Goal: Information Seeking & Learning: Get advice/opinions

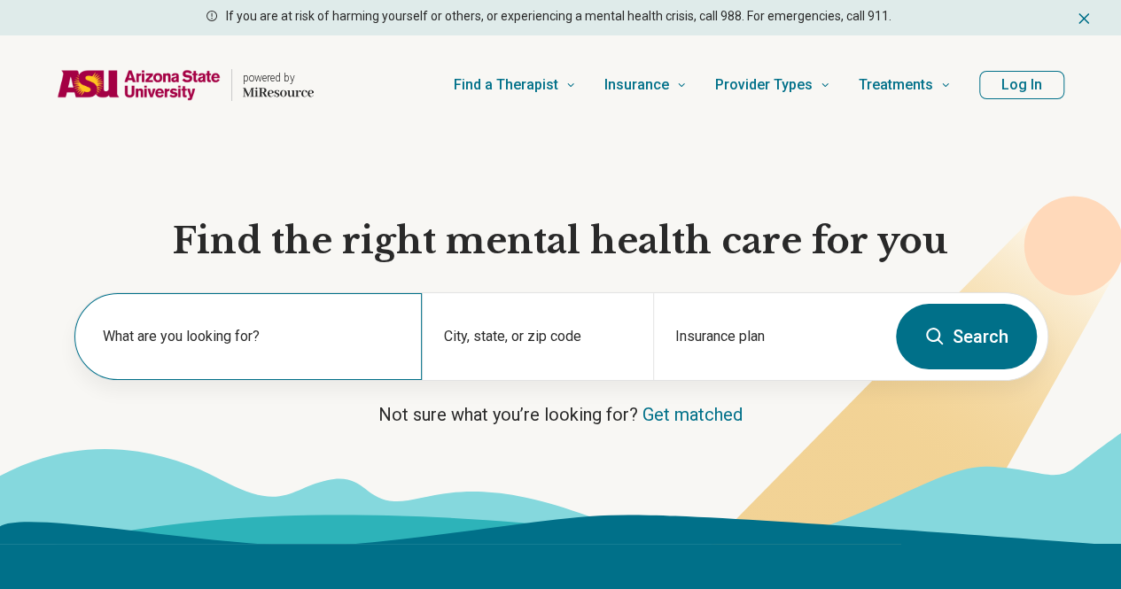
click at [219, 336] on label "What are you looking for?" at bounding box center [252, 336] width 298 height 21
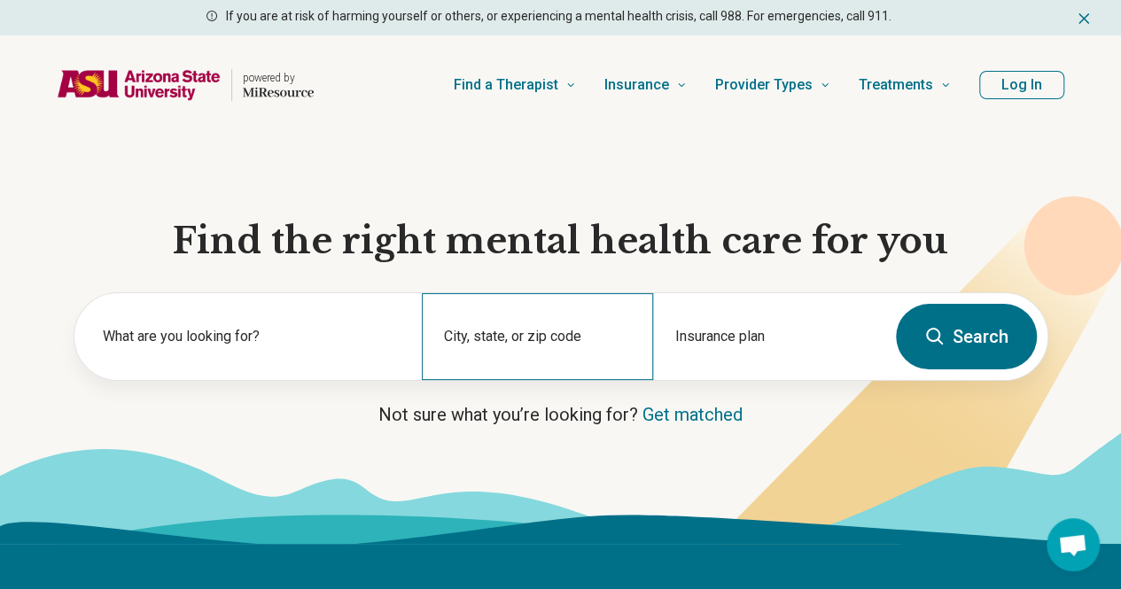
click at [560, 345] on div "City, state, or zip code" at bounding box center [537, 336] width 231 height 87
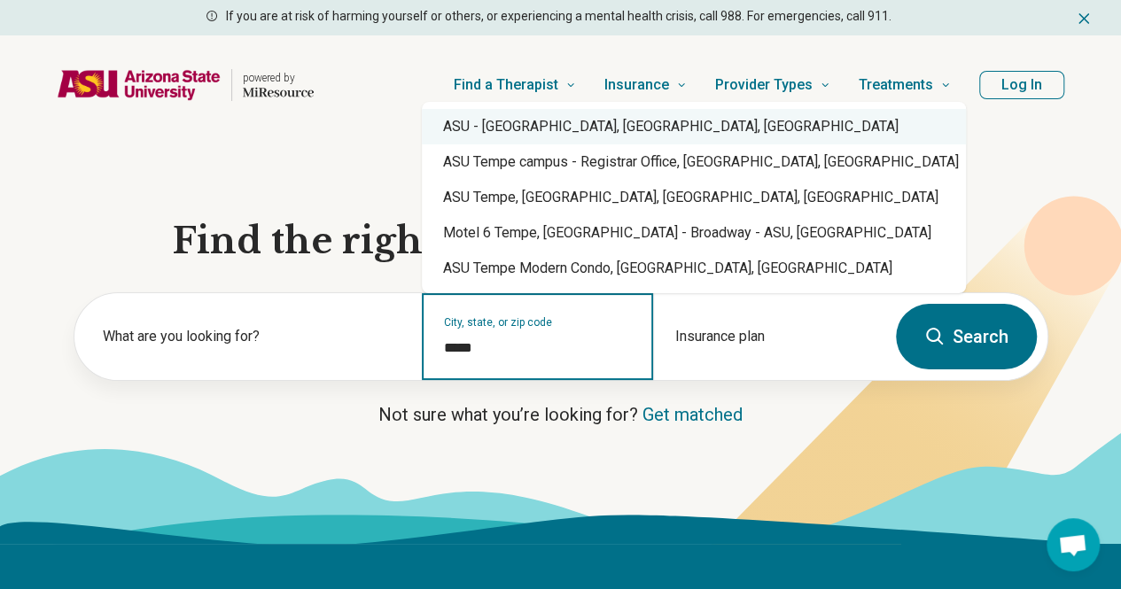
click at [563, 133] on div "ASU - [GEOGRAPHIC_DATA], [GEOGRAPHIC_DATA], [GEOGRAPHIC_DATA]" at bounding box center [694, 126] width 544 height 35
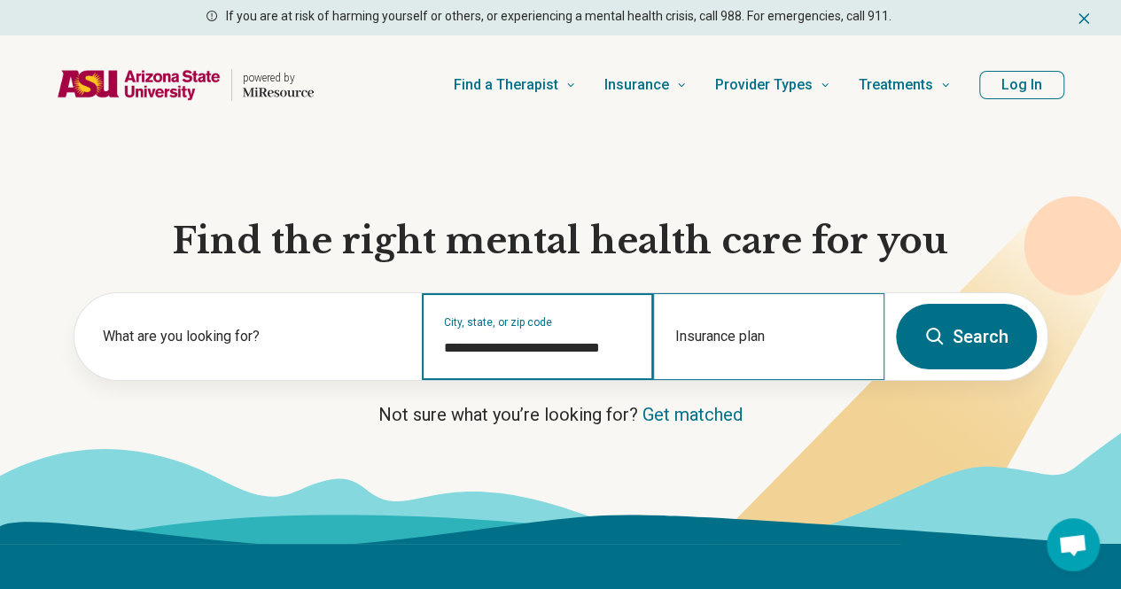
type input "**********"
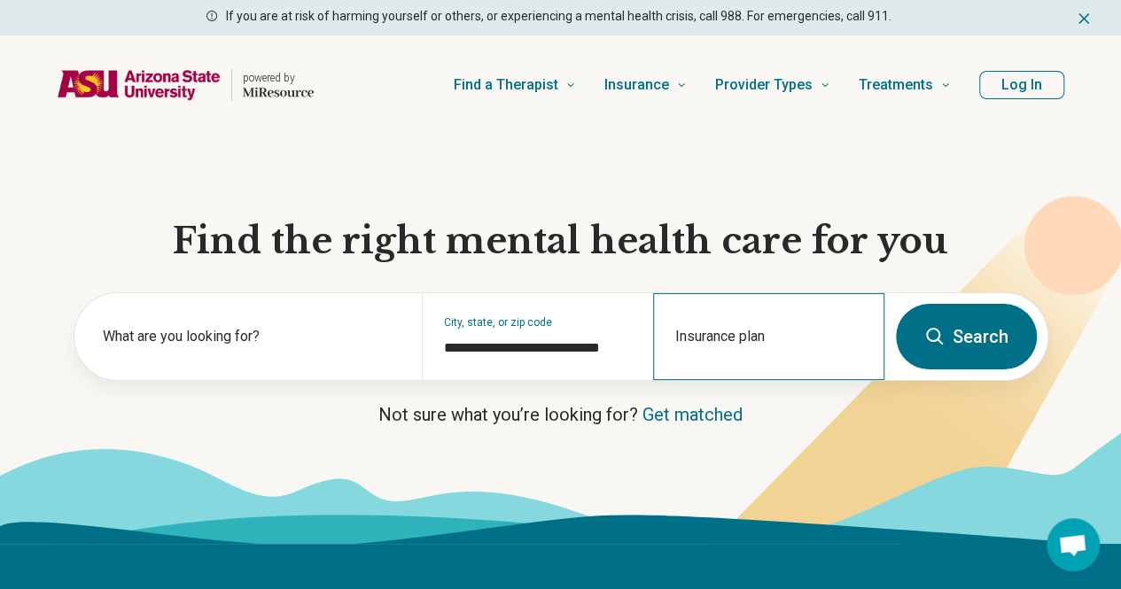
click at [765, 320] on div "Insurance plan" at bounding box center [768, 336] width 231 height 87
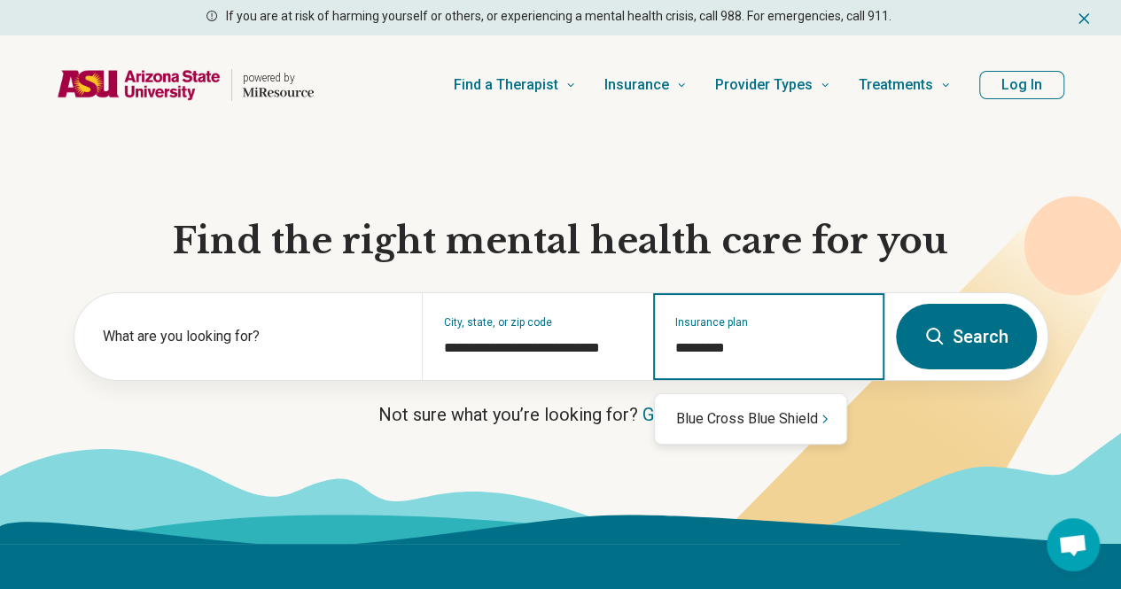
type input "**********"
click at [762, 426] on div "Blue Cross Blue Shield" at bounding box center [750, 418] width 191 height 35
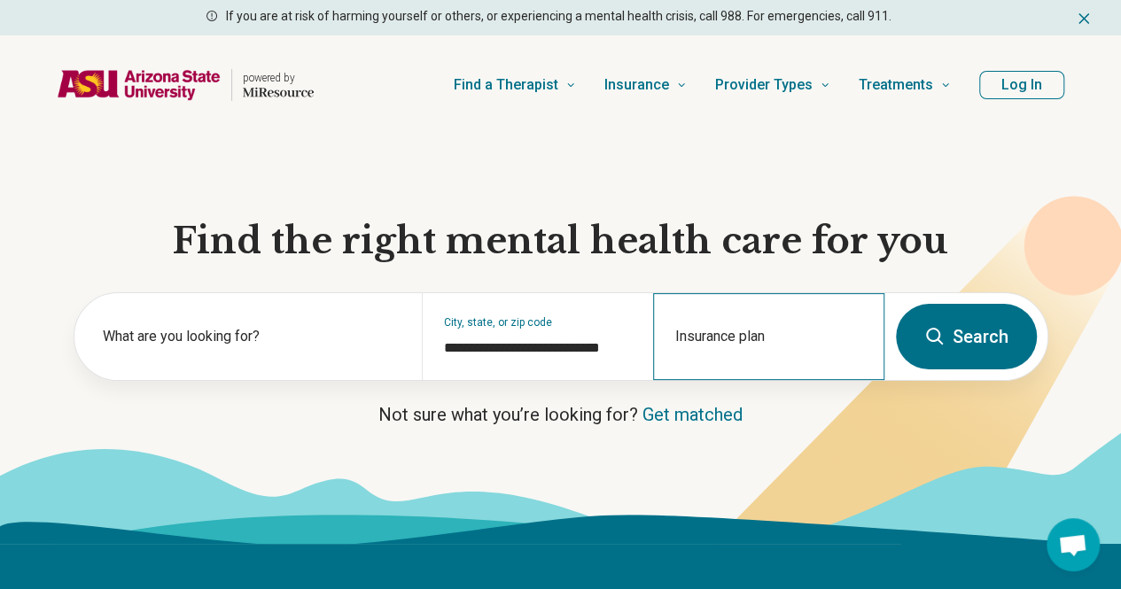
drag, startPoint x: 991, startPoint y: 347, endPoint x: 705, endPoint y: 356, distance: 285.5
click at [720, 430] on section "**********" at bounding box center [560, 339] width 1121 height 409
click at [719, 340] on div "Insurance plan" at bounding box center [768, 336] width 231 height 87
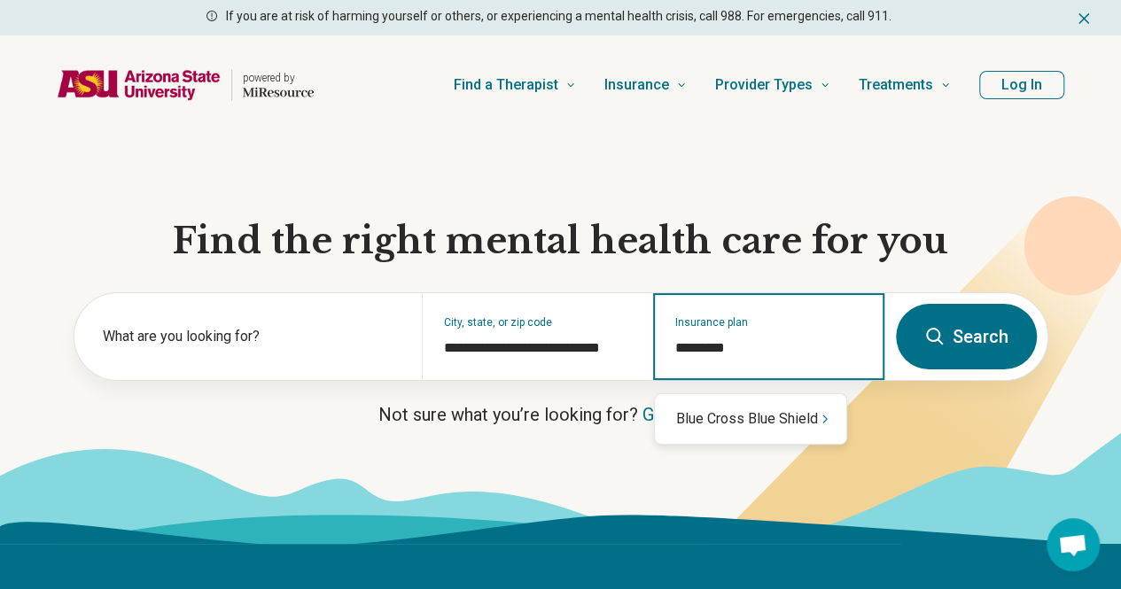
type input "**********"
click at [711, 416] on div "Blue Cross Blue Shield" at bounding box center [750, 418] width 191 height 35
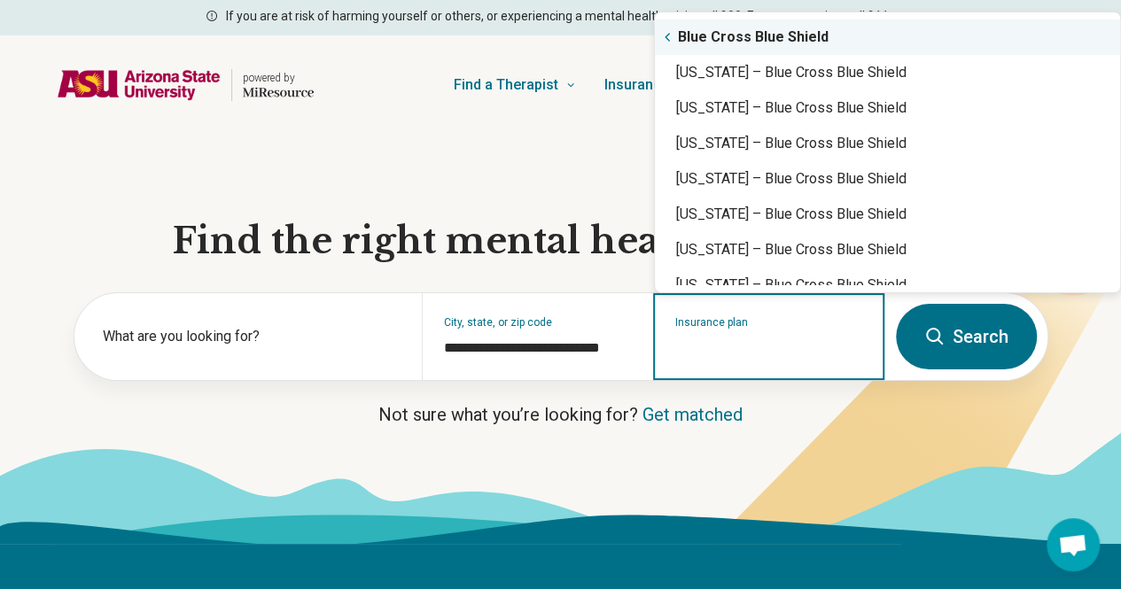
click at [783, 29] on div "Blue Cross Blue Shield" at bounding box center [887, 36] width 465 height 35
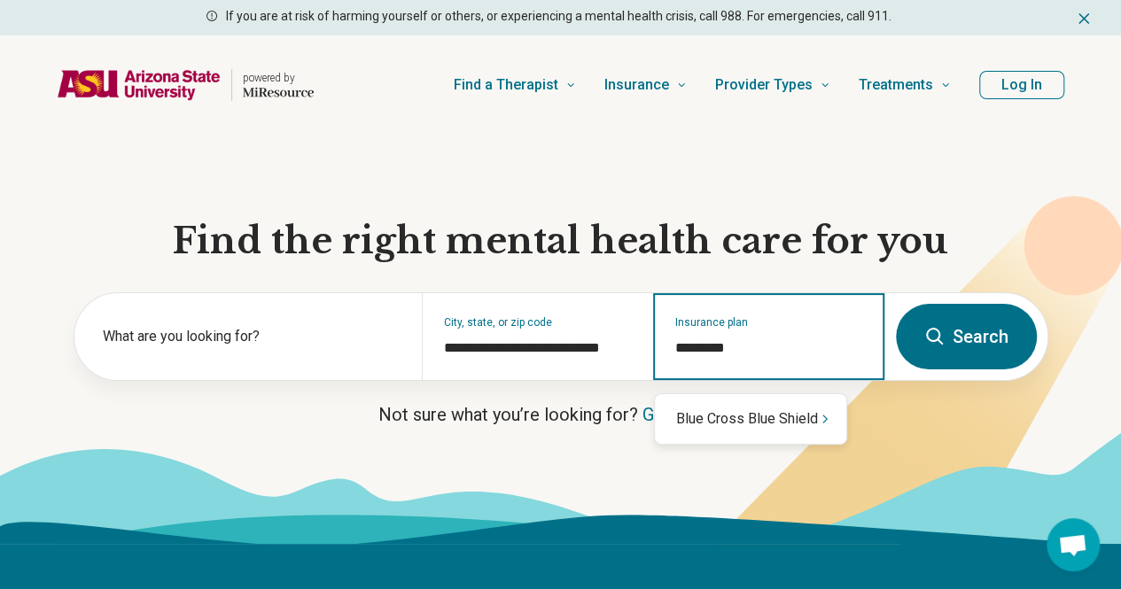
type input "**********"
click at [805, 410] on div "Blue Cross Blue Shield" at bounding box center [750, 418] width 191 height 35
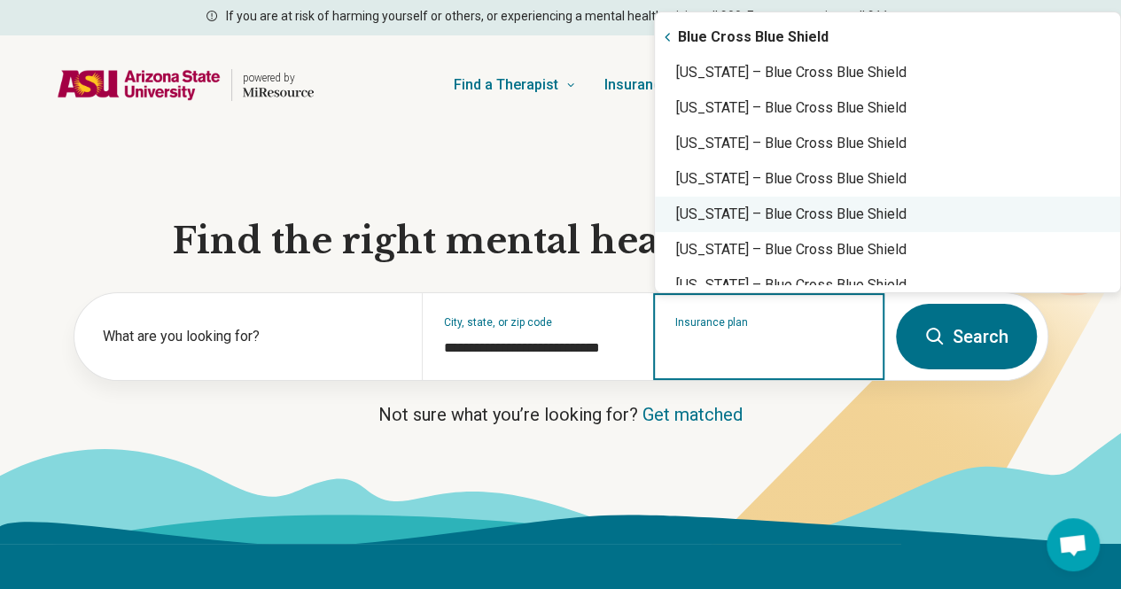
click at [796, 221] on div "[US_STATE] – Blue Cross Blue Shield" at bounding box center [887, 214] width 465 height 35
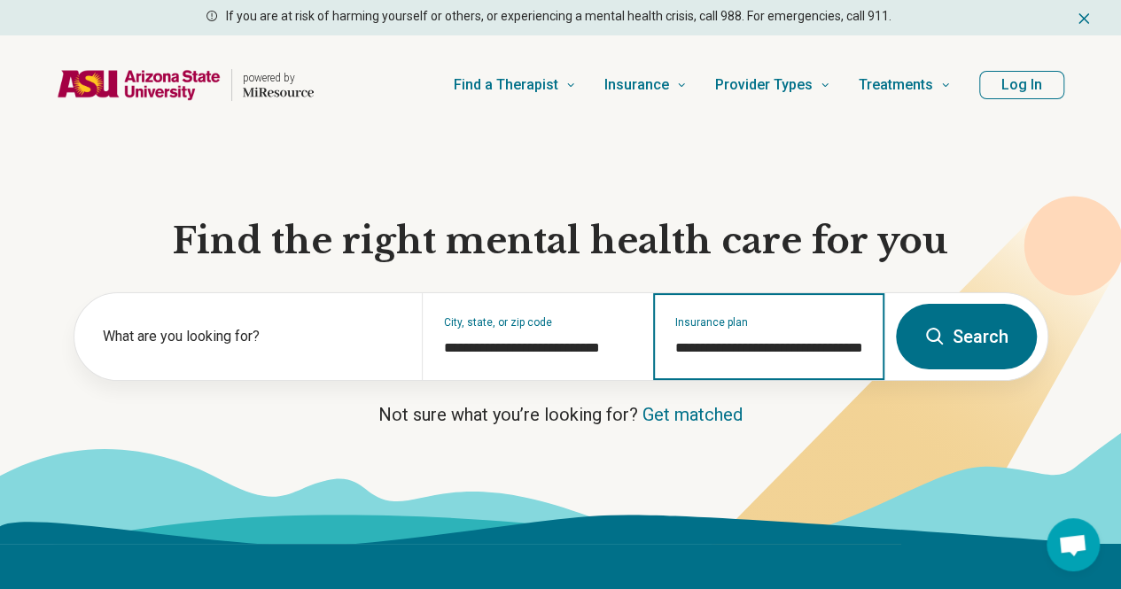
type input "**********"
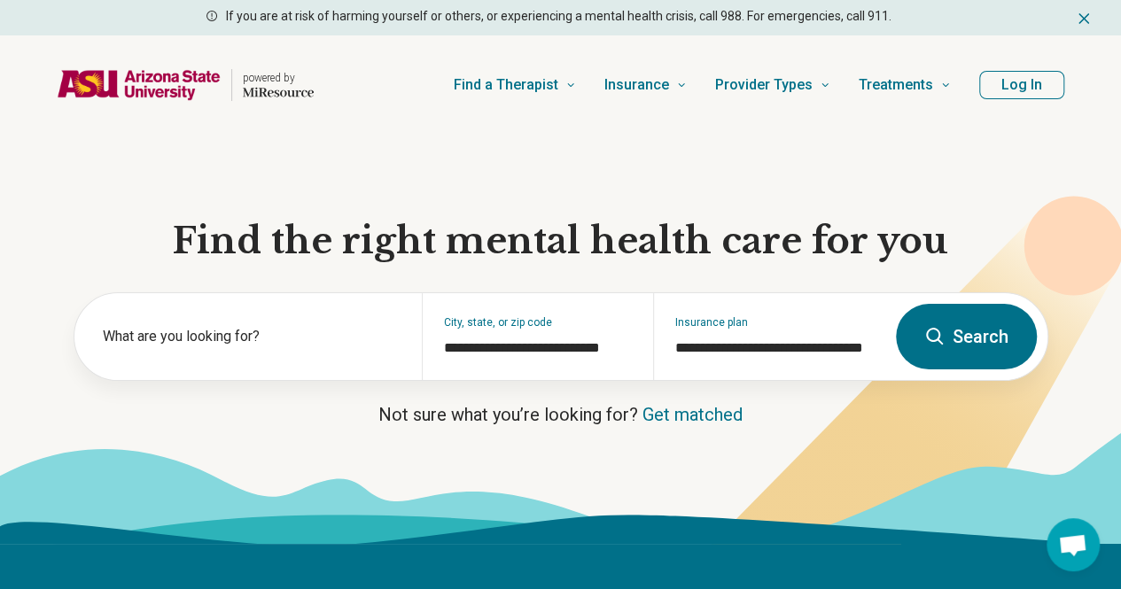
click at [985, 370] on button "Search" at bounding box center [966, 337] width 141 height 66
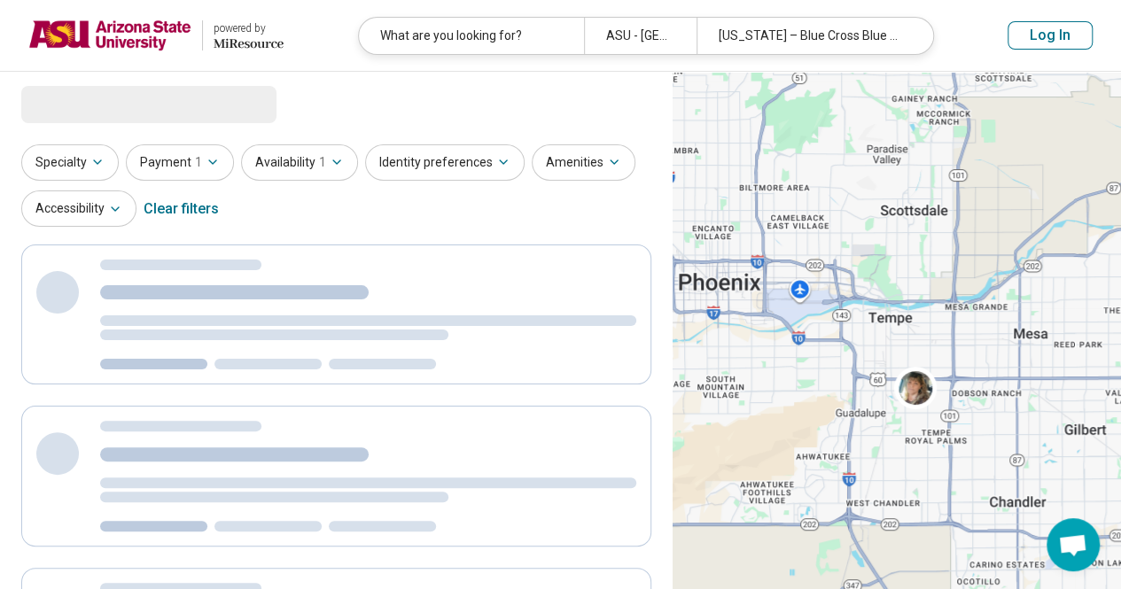
select select "***"
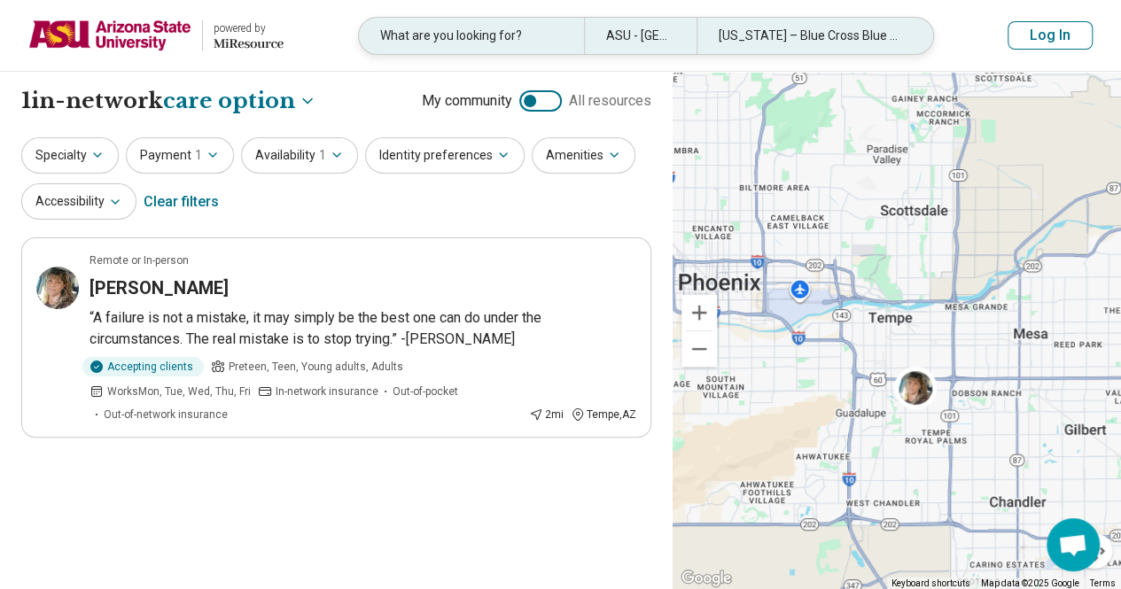
click at [743, 33] on div "[US_STATE] – Blue Cross Blue Shield" at bounding box center [809, 36] width 225 height 36
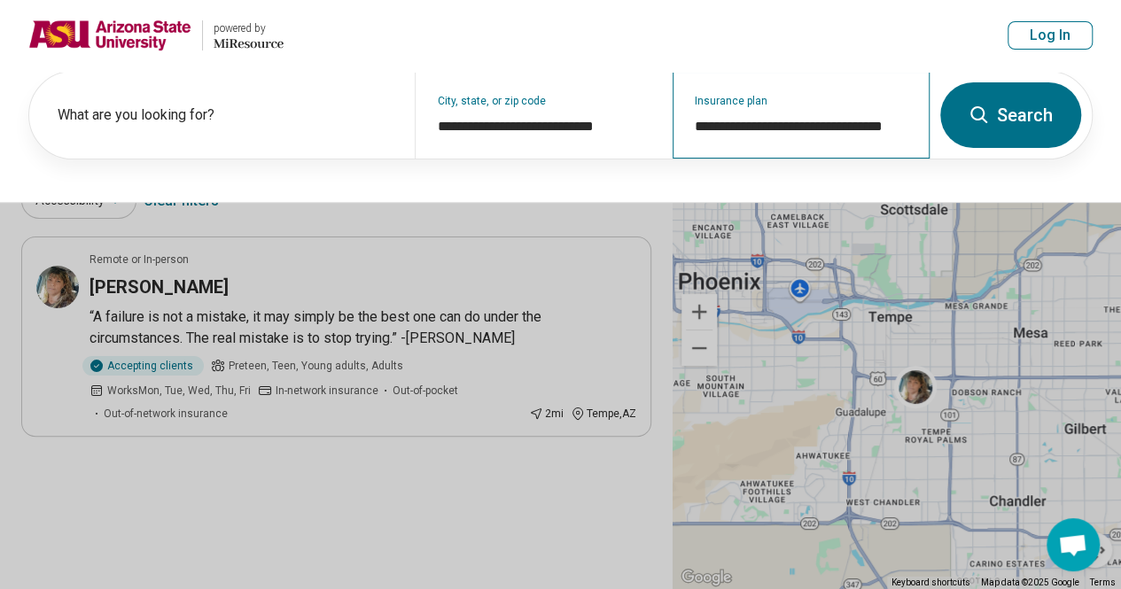
click at [786, 102] on div "**********" at bounding box center [801, 115] width 257 height 87
click at [786, 121] on input "**********" at bounding box center [802, 126] width 214 height 21
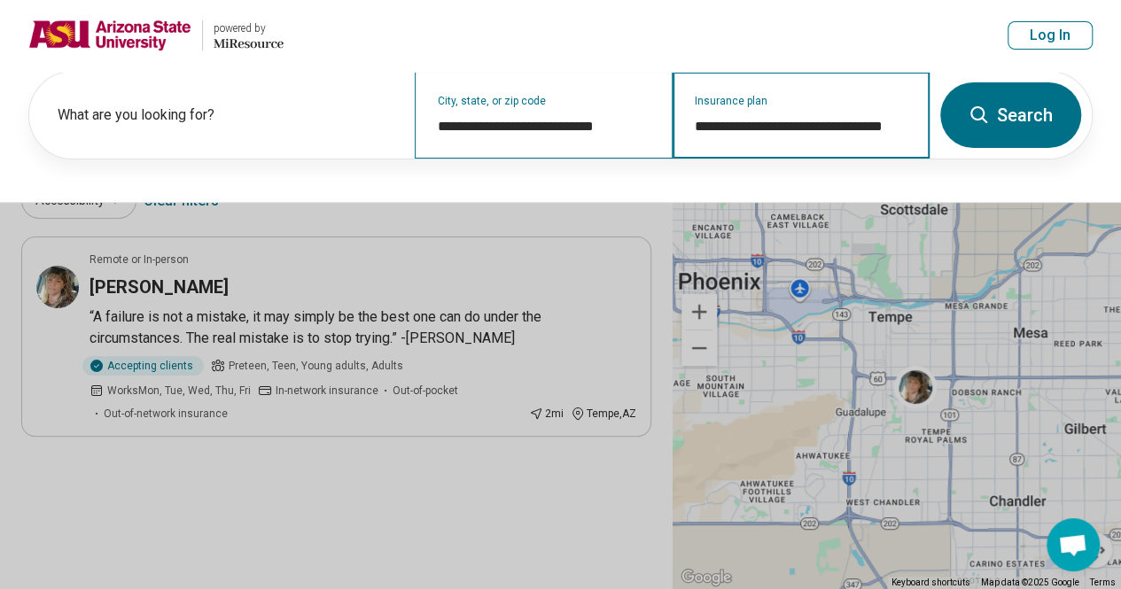
scroll to position [0, 0]
drag, startPoint x: 750, startPoint y: 130, endPoint x: 556, endPoint y: 147, distance: 194.8
click at [556, 147] on div "**********" at bounding box center [479, 115] width 900 height 87
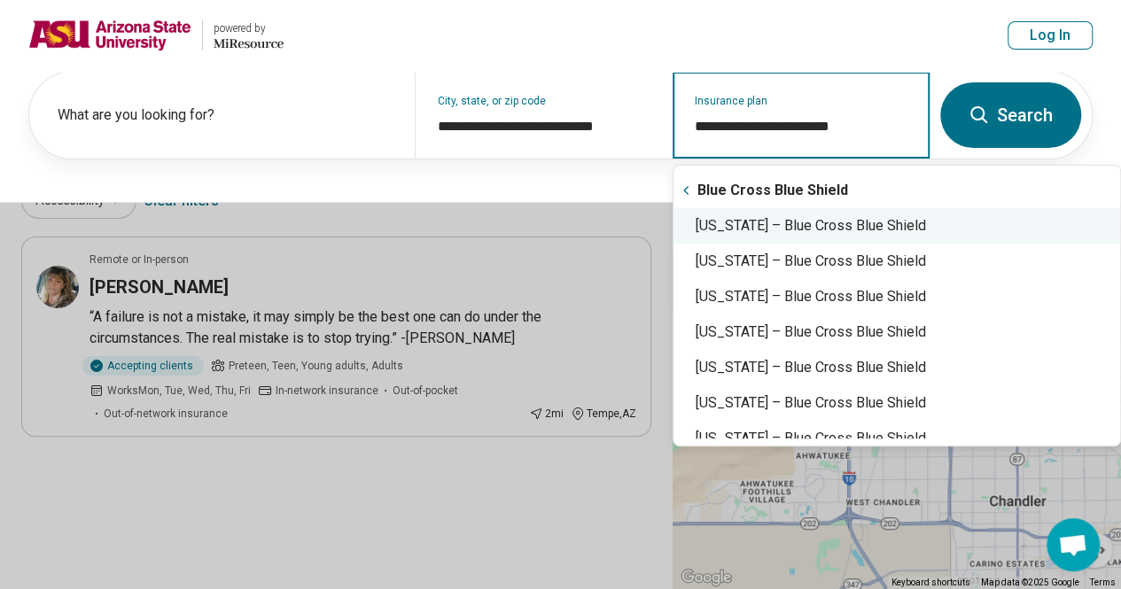
click at [772, 230] on div "[US_STATE] – Blue Cross Blue Shield" at bounding box center [897, 225] width 447 height 35
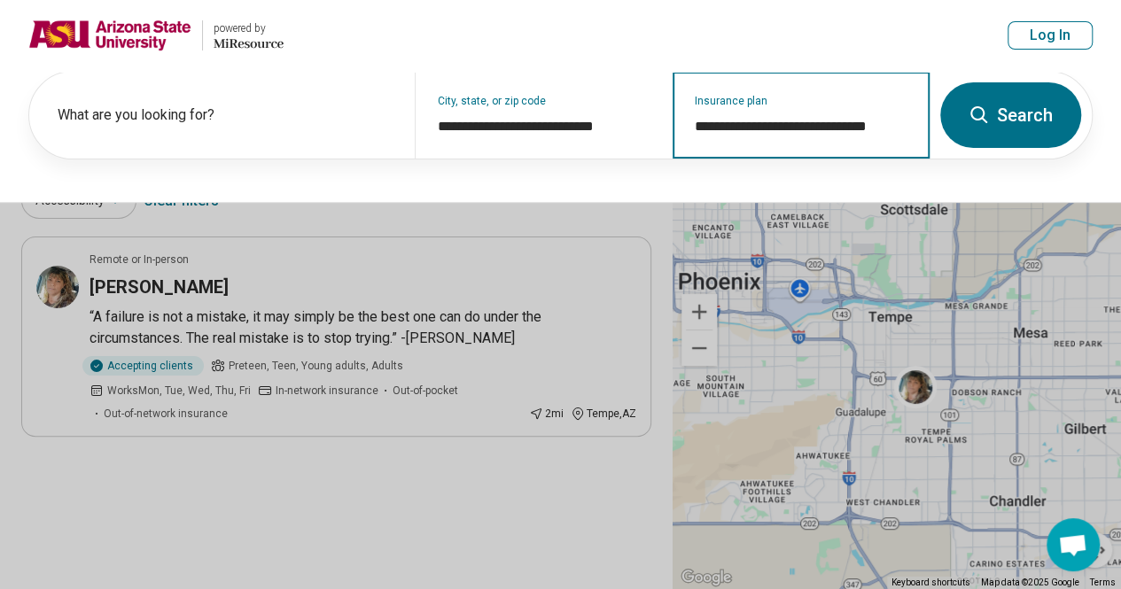
type input "**********"
click at [980, 115] on icon at bounding box center [979, 115] width 21 height 21
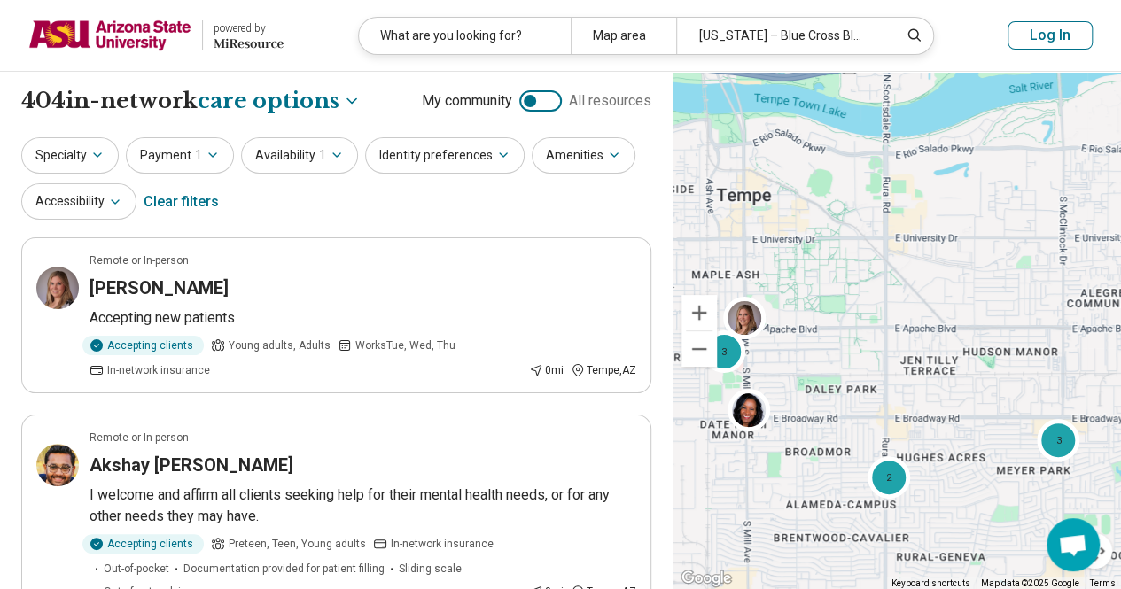
drag, startPoint x: 789, startPoint y: 276, endPoint x: 873, endPoint y: 403, distance: 152.9
click at [873, 403] on div "3 2 3" at bounding box center [897, 331] width 448 height 518
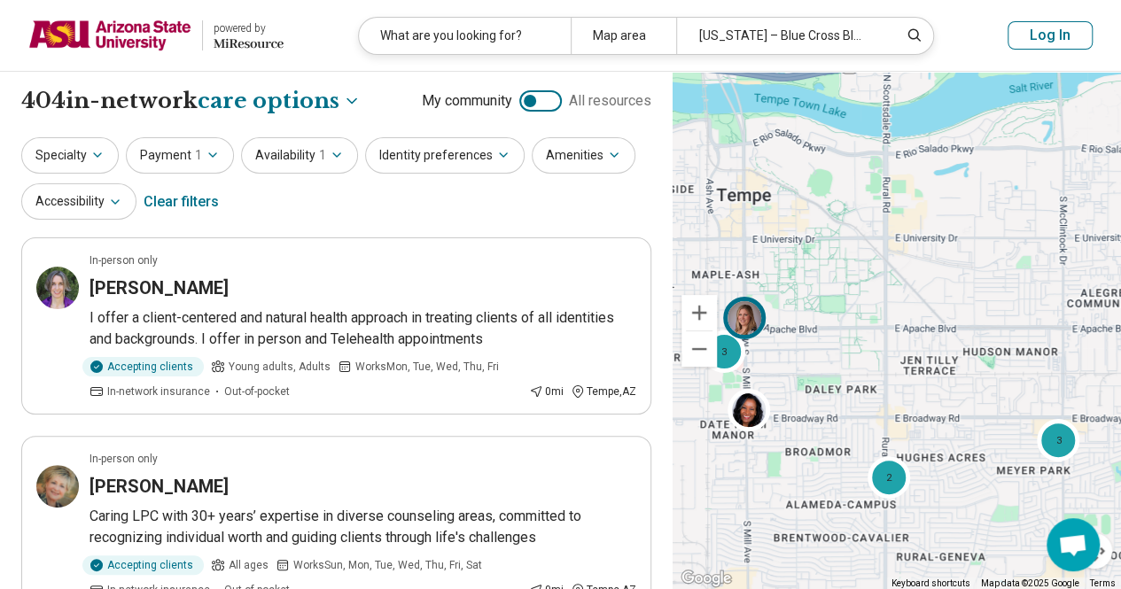
click at [757, 318] on img at bounding box center [744, 317] width 43 height 43
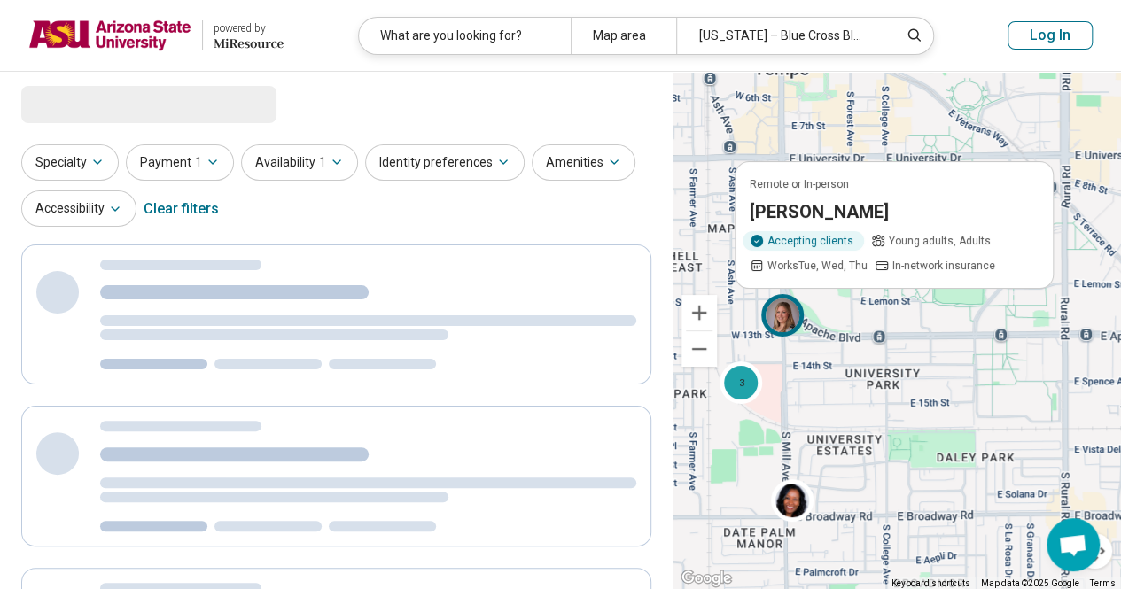
drag, startPoint x: 804, startPoint y: 344, endPoint x: 907, endPoint y: 373, distance: 107.7
click at [907, 373] on div "2 Remote or In-person [PERSON_NAME] Accepting clients Young adults, Adults Work…" at bounding box center [897, 331] width 448 height 518
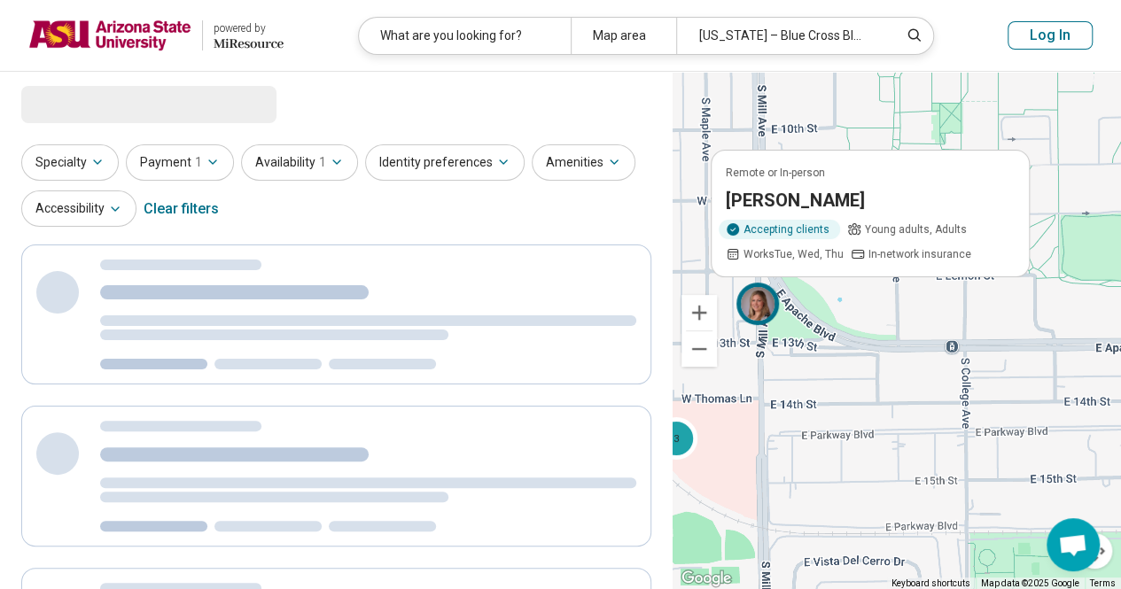
drag, startPoint x: 816, startPoint y: 352, endPoint x: 845, endPoint y: 378, distance: 39.5
click at [845, 378] on div "2 Remote or In-person [PERSON_NAME] Accepting clients Young adults, Adults Work…" at bounding box center [897, 331] width 448 height 518
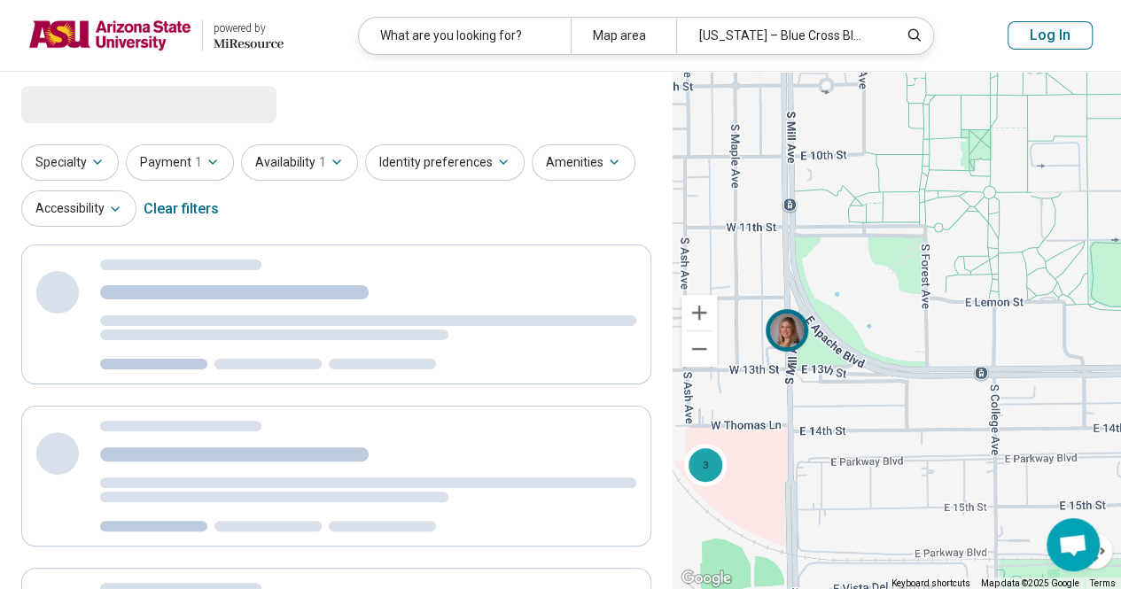
click at [782, 333] on img at bounding box center [787, 329] width 43 height 43
select select "***"
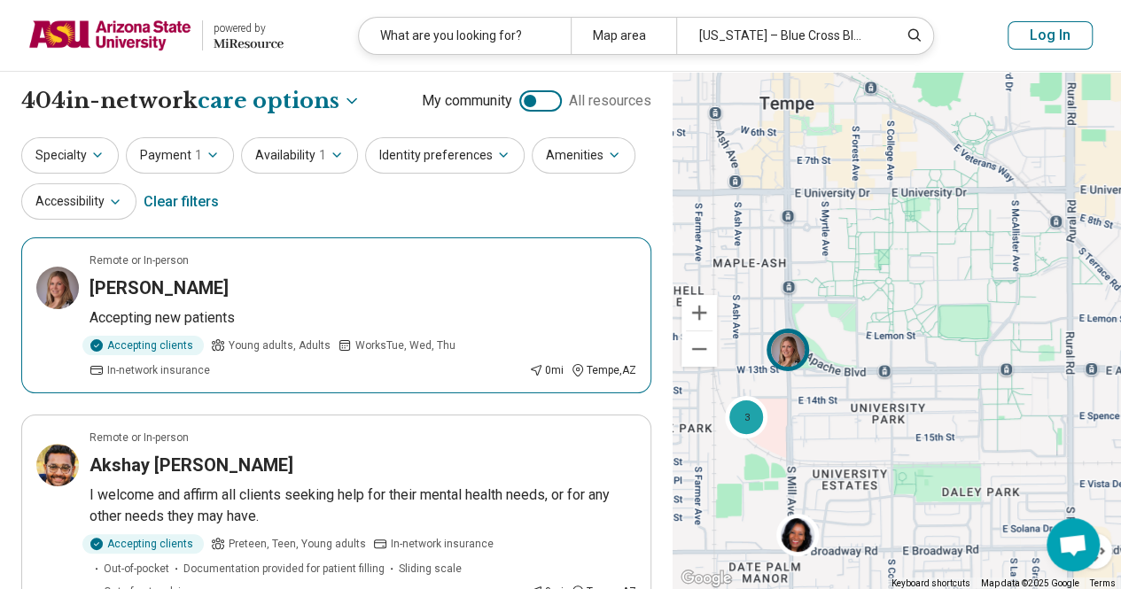
click at [417, 304] on article "Remote or In-person [PERSON_NAME] Accepting new patients Accepting clients Youn…" at bounding box center [336, 316] width 630 height 156
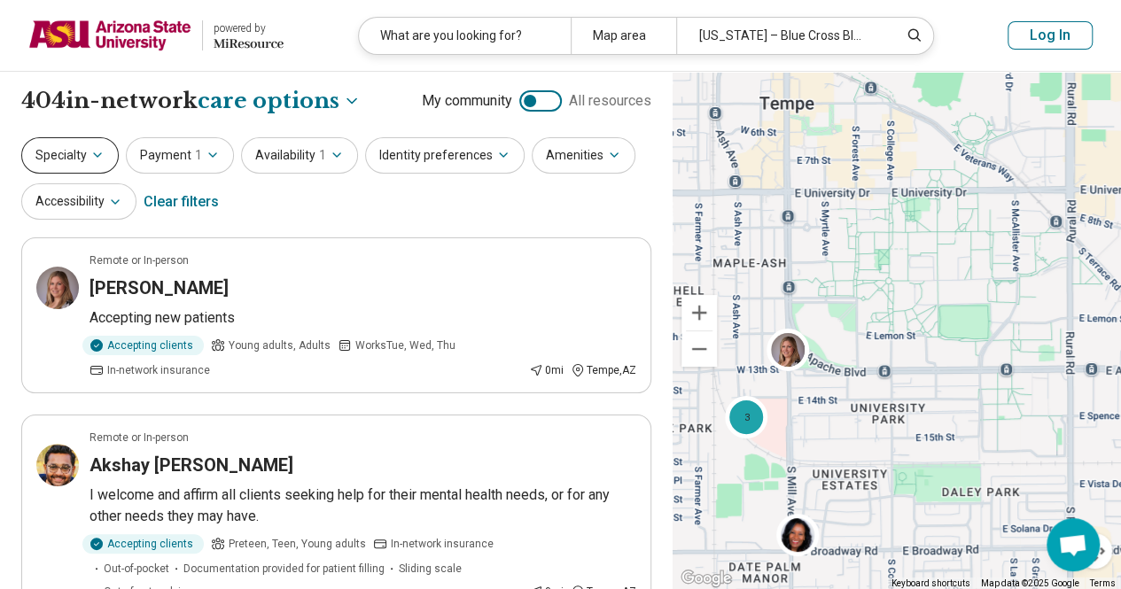
click at [103, 152] on icon "button" at bounding box center [97, 155] width 14 height 14
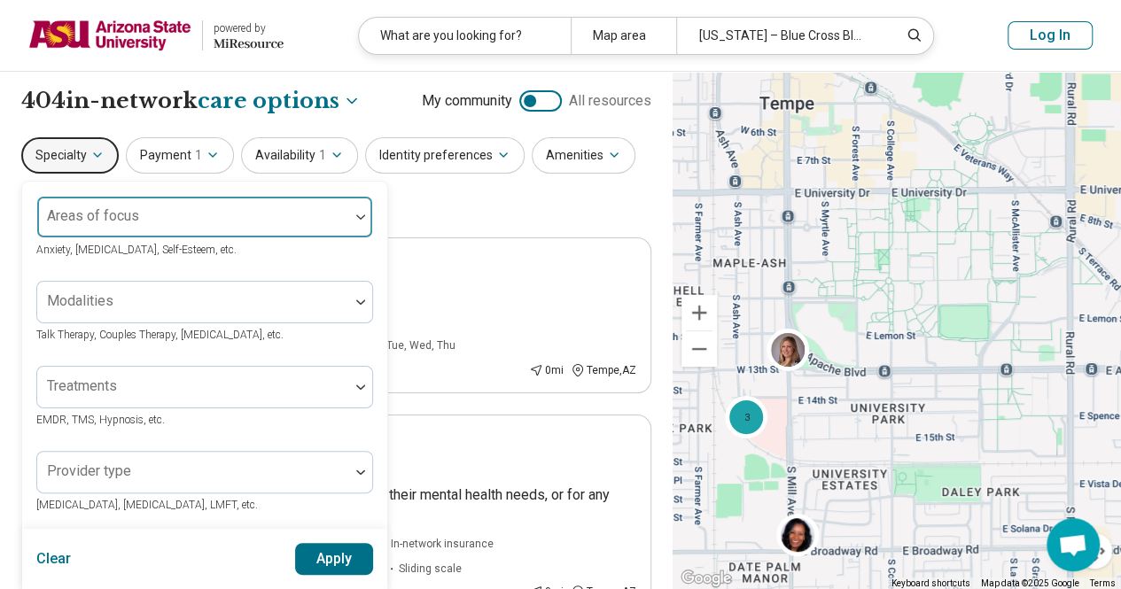
click at [245, 223] on div at bounding box center [193, 224] width 298 height 25
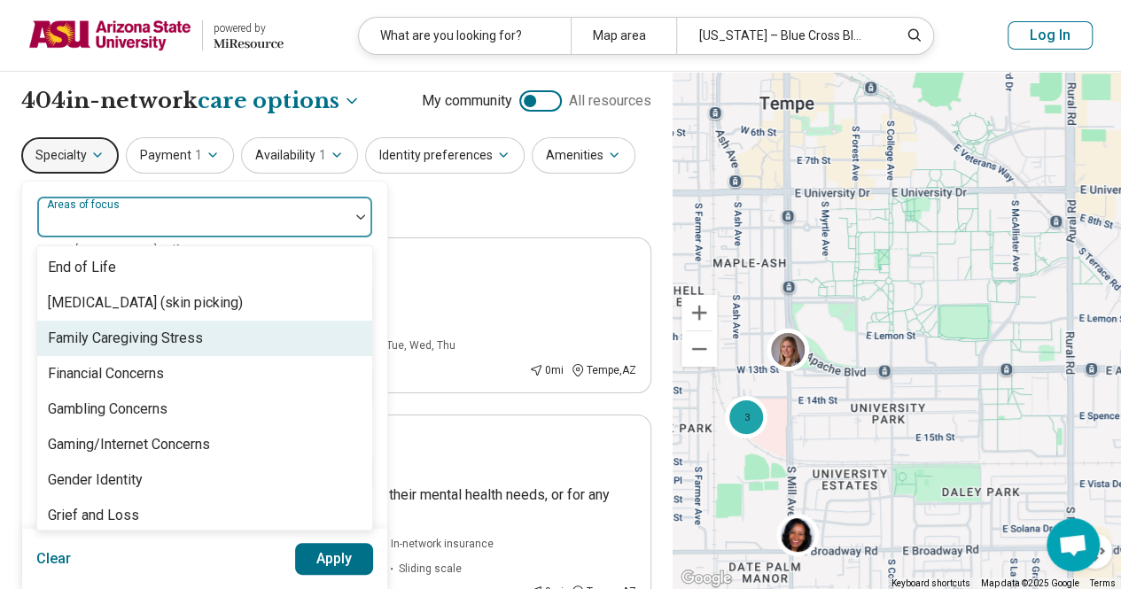
scroll to position [1152, 0]
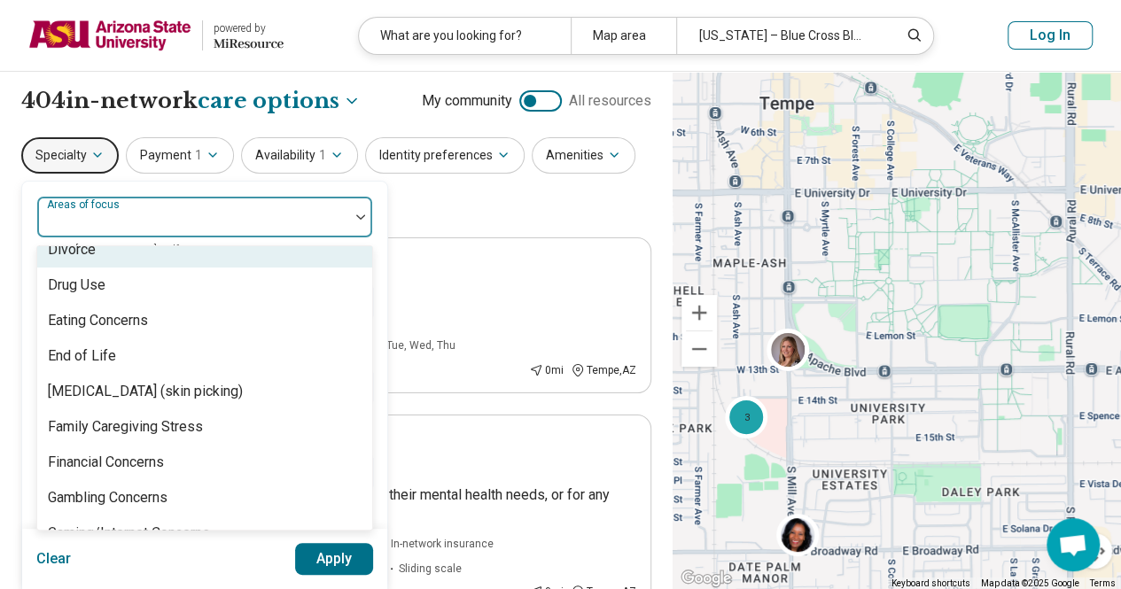
click at [255, 225] on div at bounding box center [193, 224] width 298 height 25
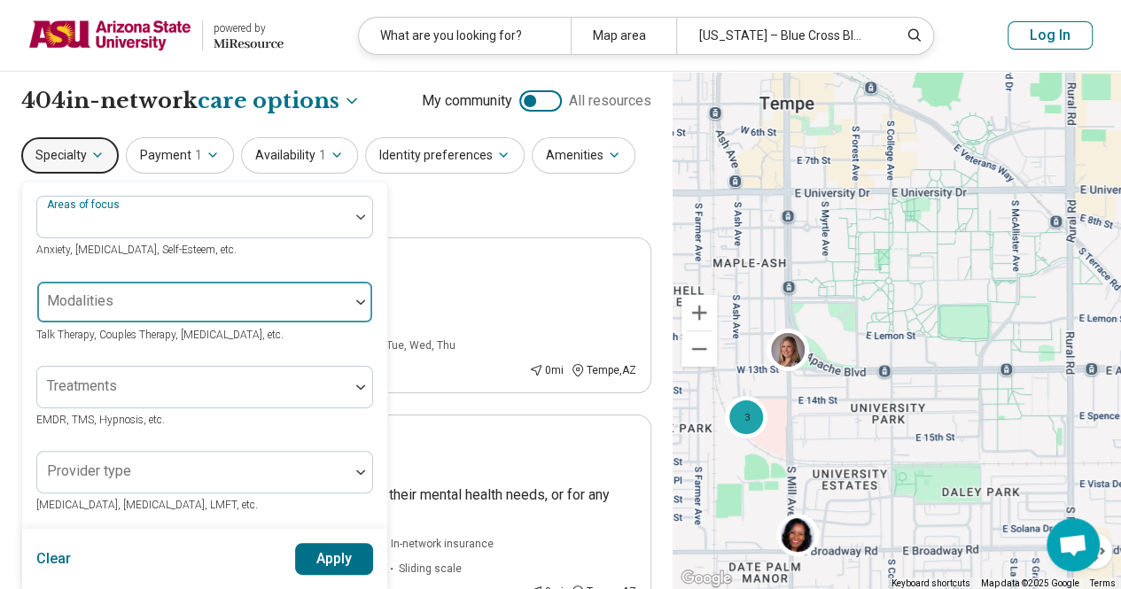
click at [227, 302] on div at bounding box center [193, 309] width 298 height 25
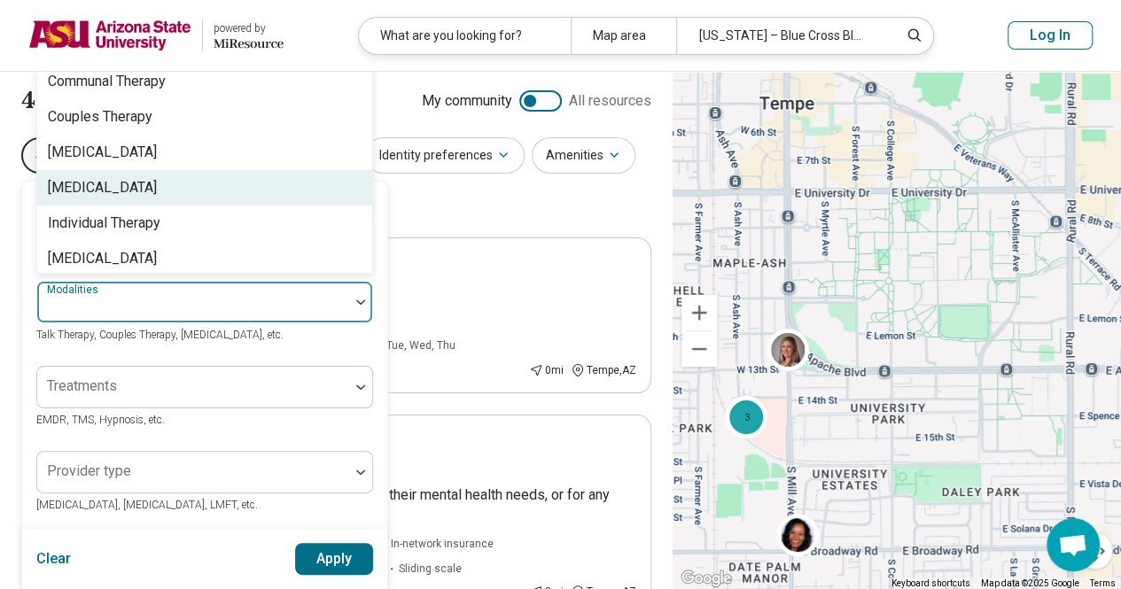
scroll to position [7, 0]
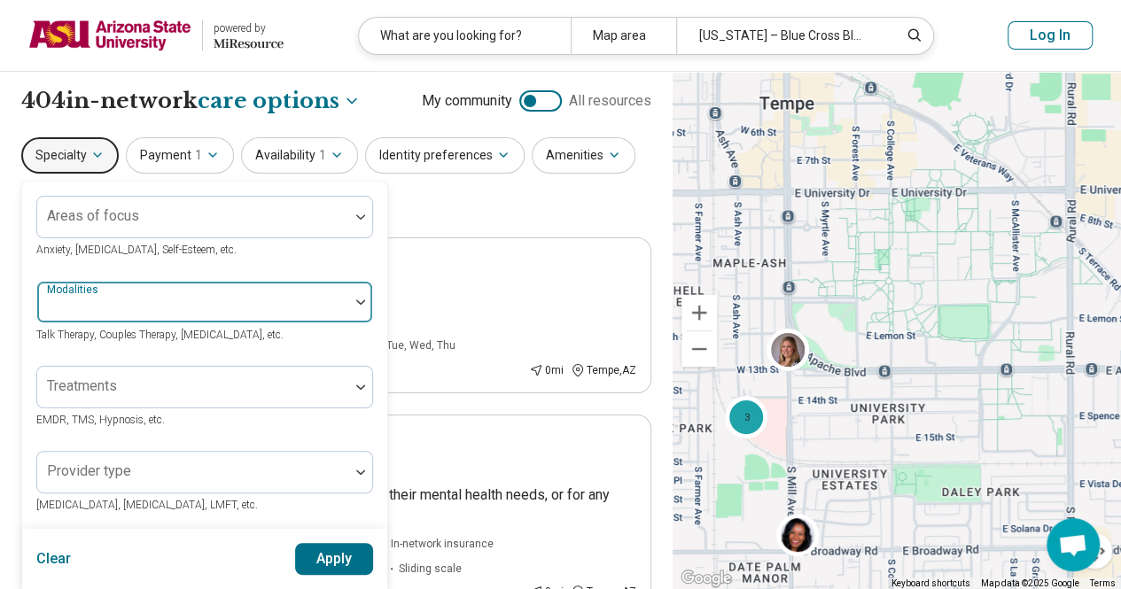
click at [199, 298] on div at bounding box center [193, 309] width 298 height 25
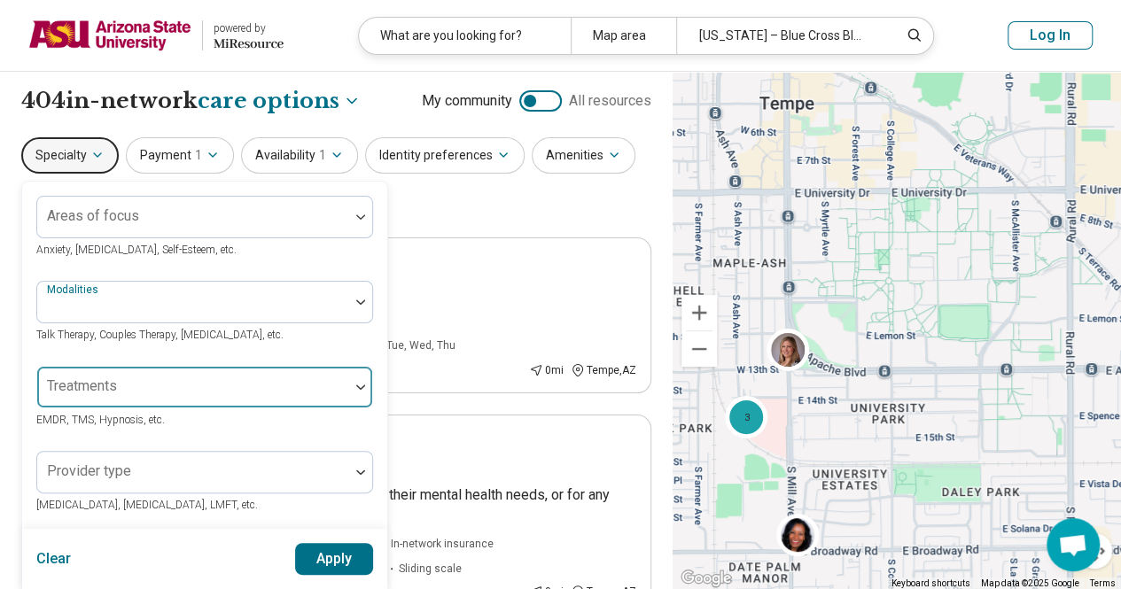
click at [186, 382] on div at bounding box center [193, 394] width 298 height 25
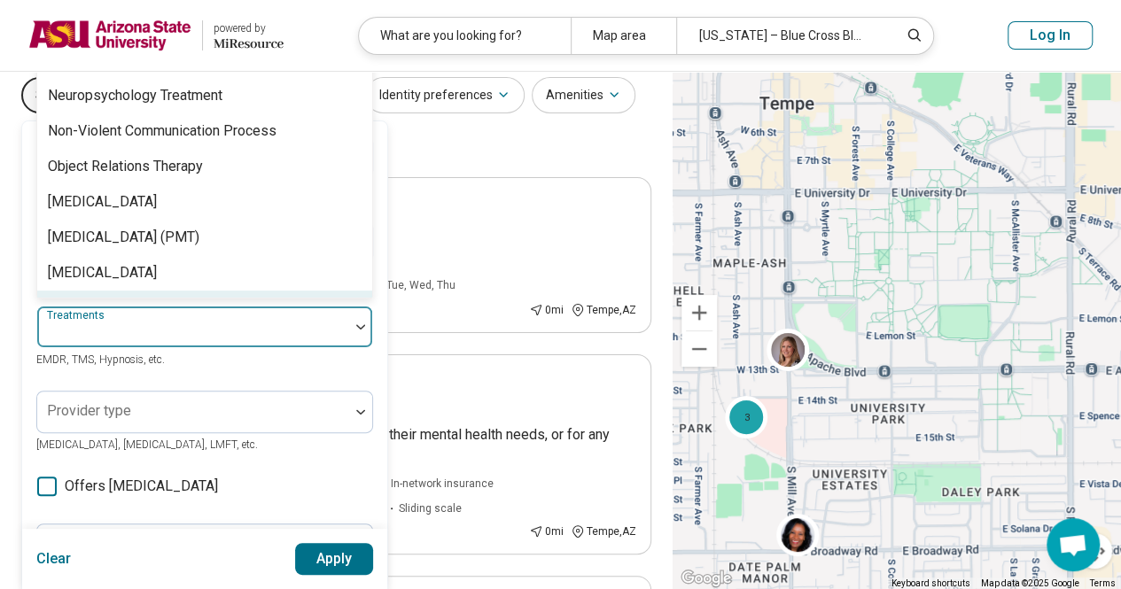
scroll to position [89, 0]
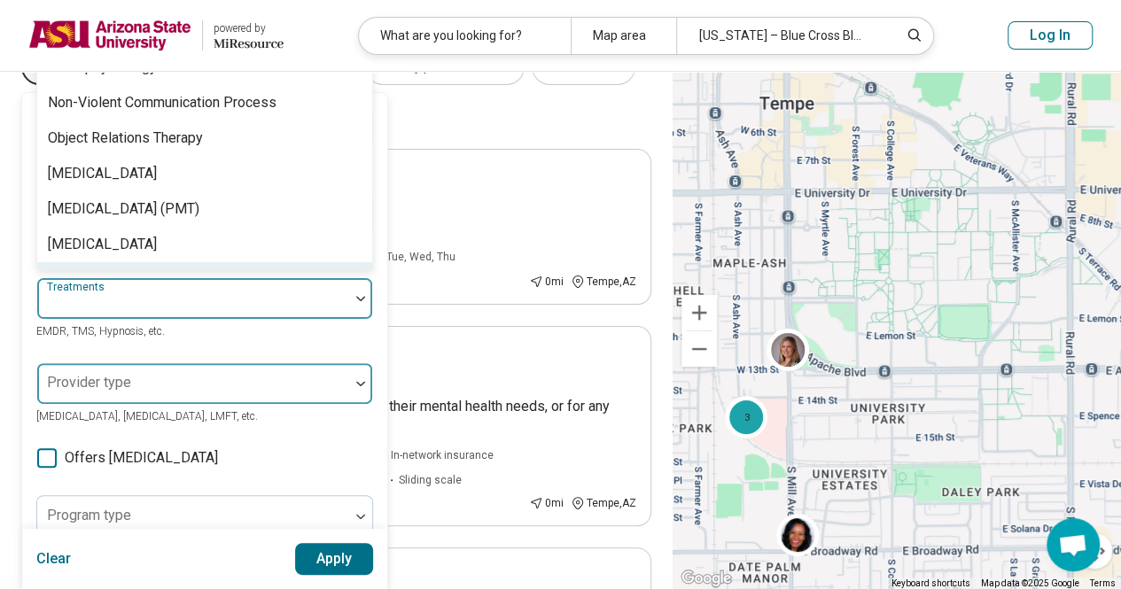
click at [231, 393] on div at bounding box center [193, 390] width 298 height 25
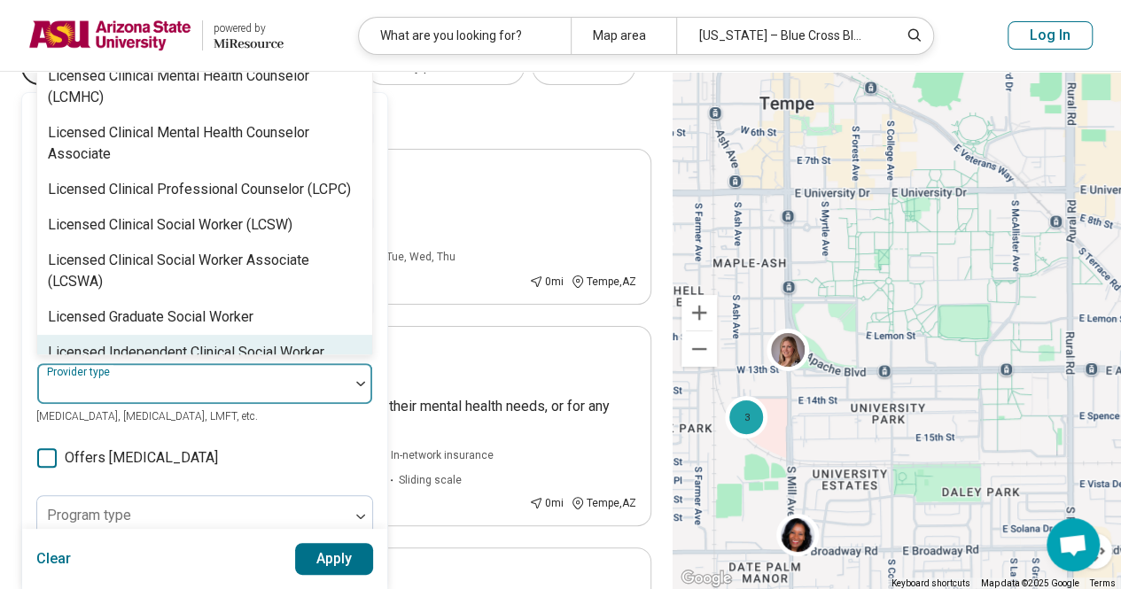
scroll to position [1241, 0]
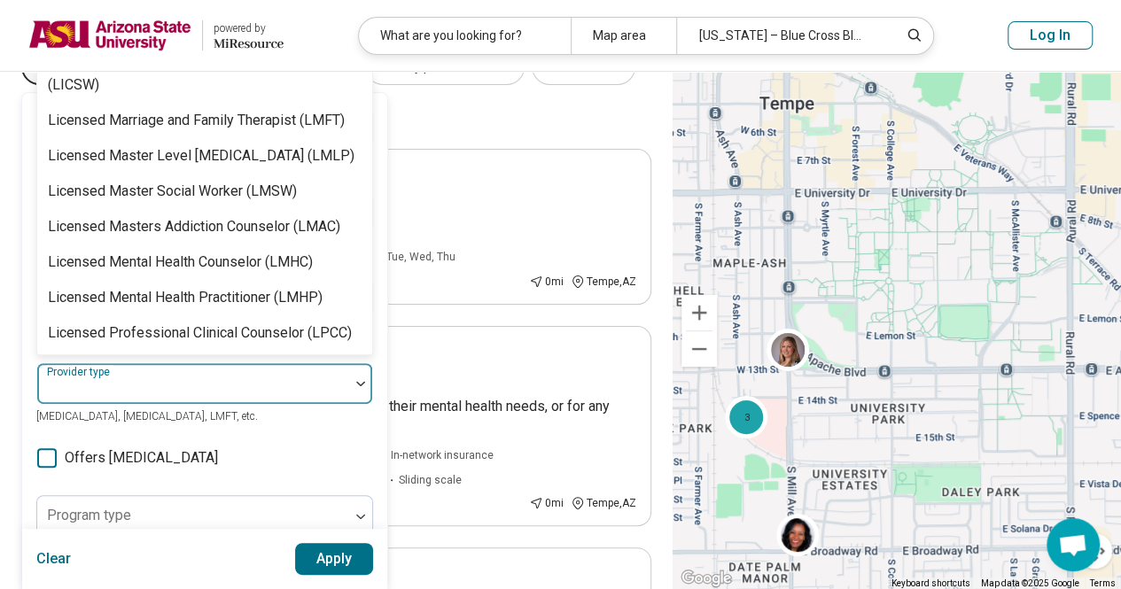
click at [238, 378] on div at bounding box center [193, 390] width 298 height 25
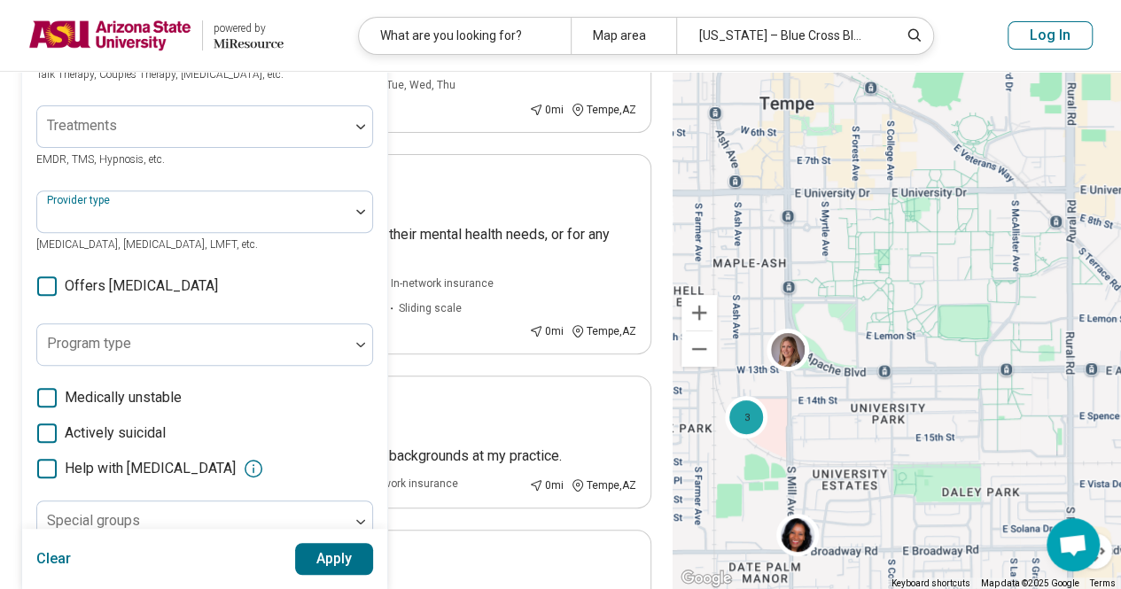
scroll to position [443, 0]
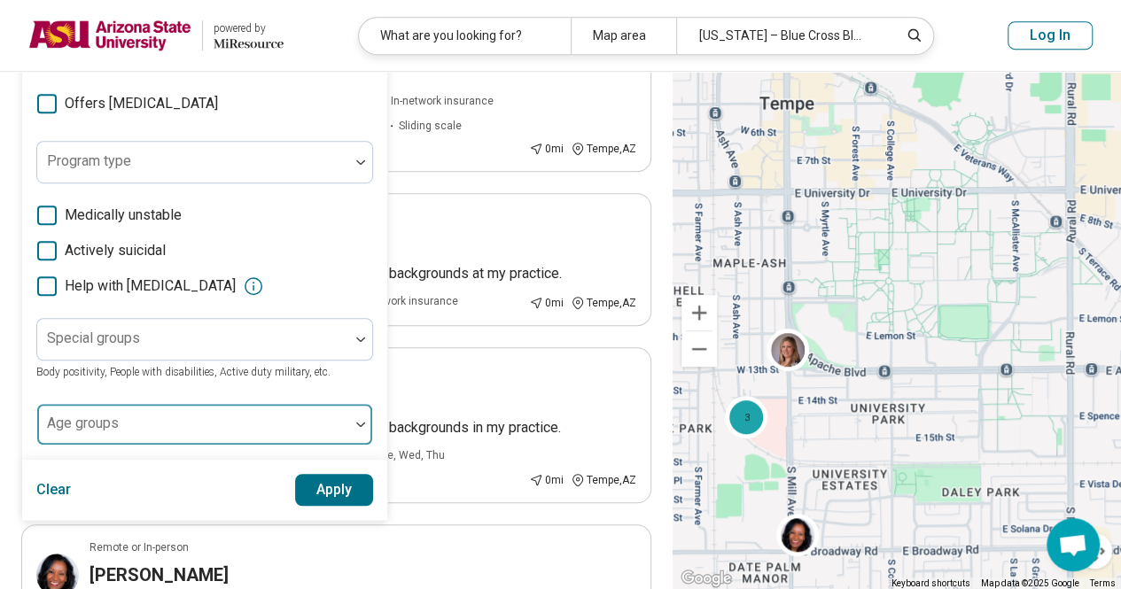
click at [230, 426] on div at bounding box center [193, 431] width 298 height 25
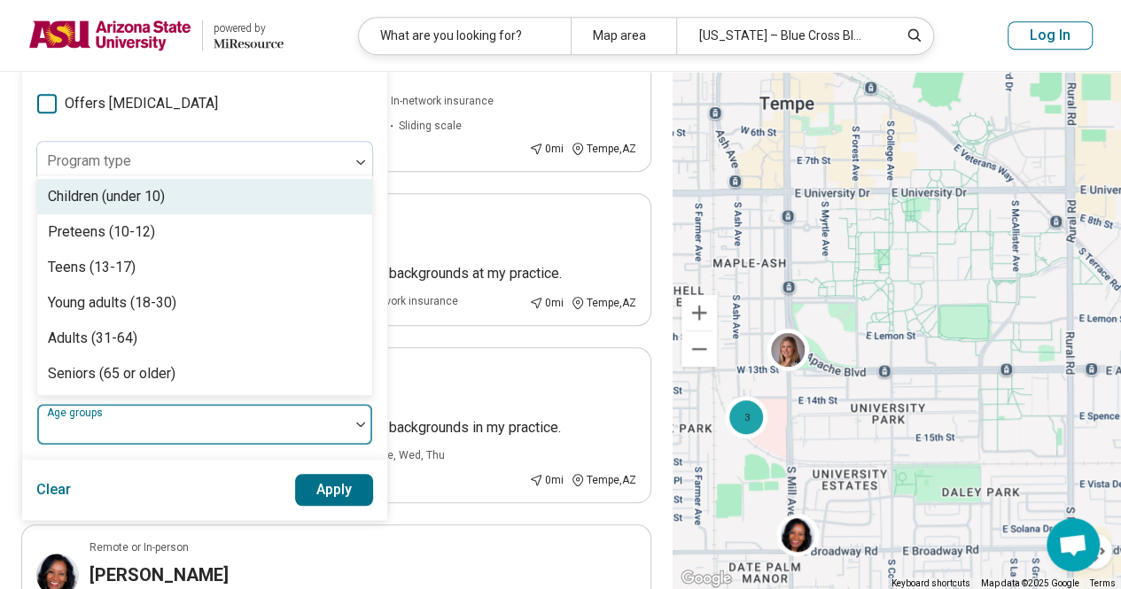
click at [230, 424] on div at bounding box center [193, 431] width 298 height 25
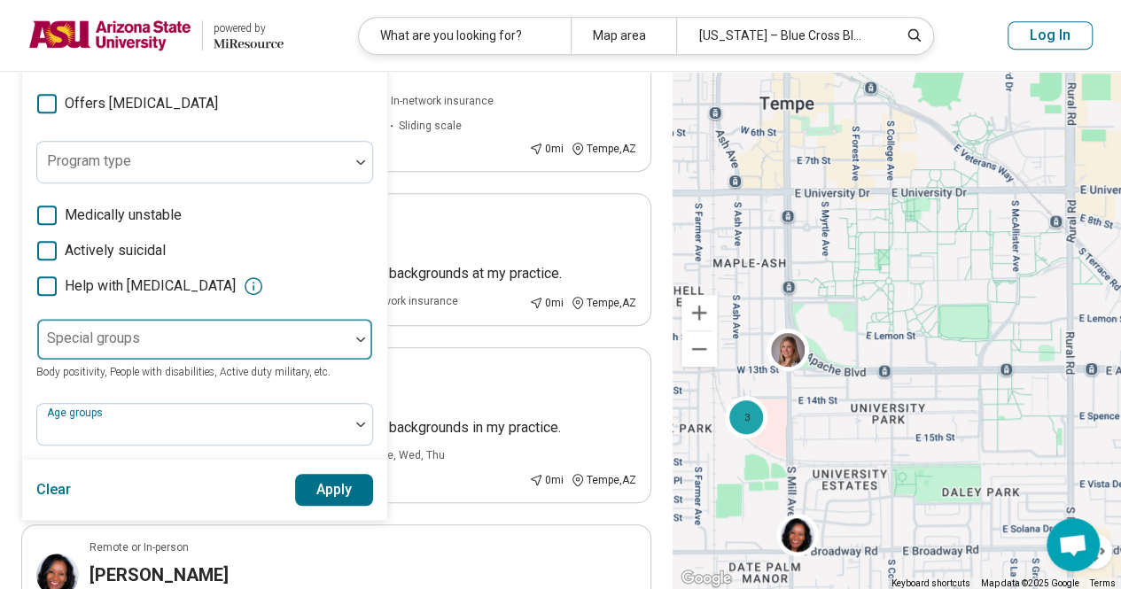
click at [238, 341] on div at bounding box center [193, 346] width 298 height 25
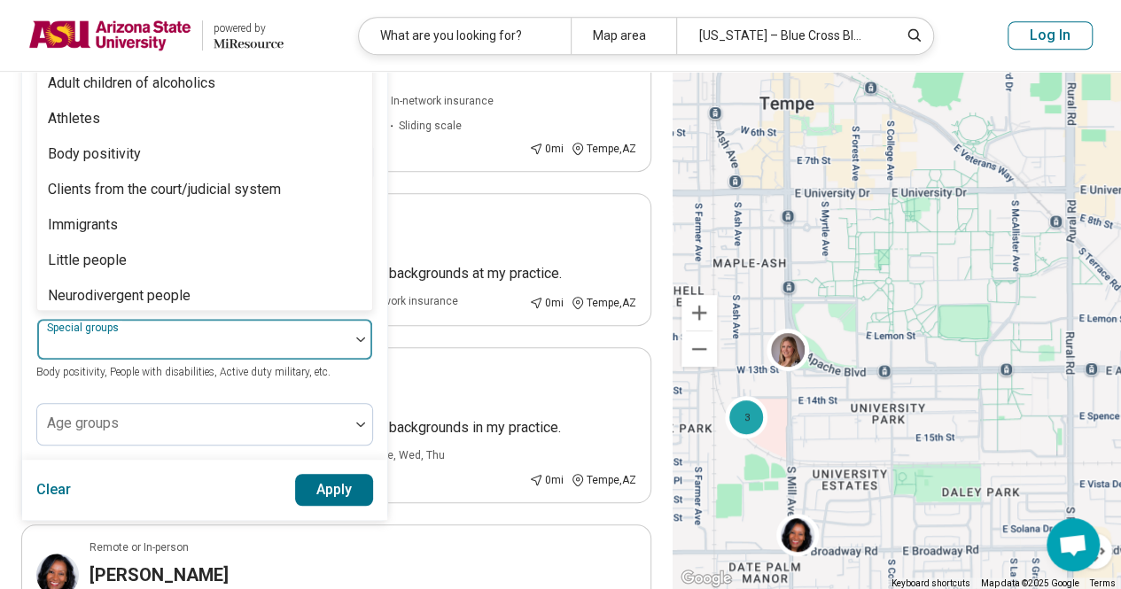
click at [238, 341] on div at bounding box center [193, 346] width 298 height 25
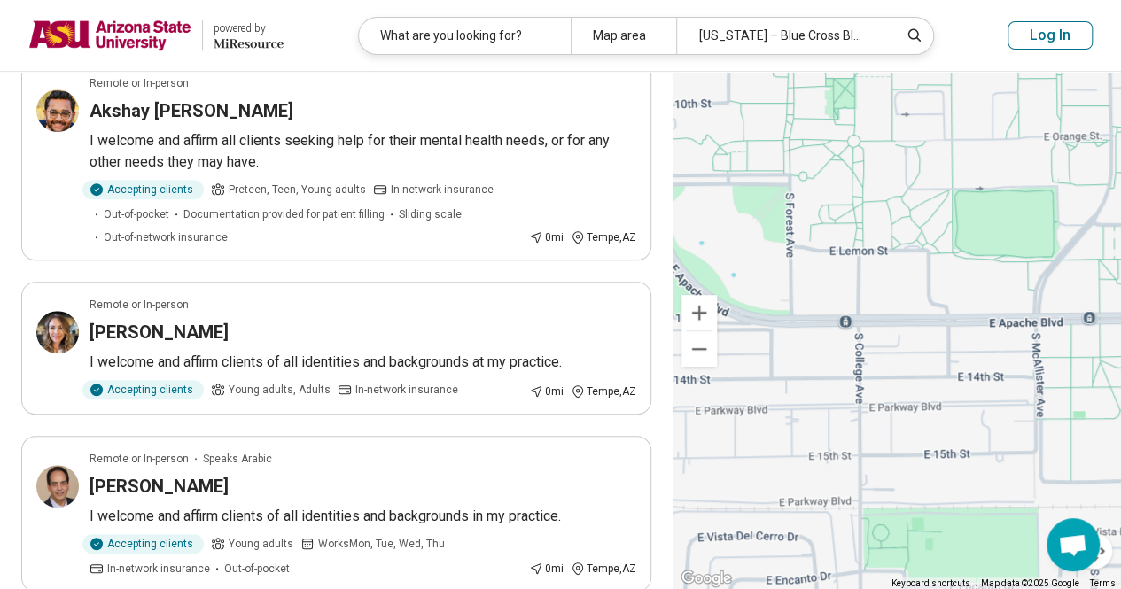
scroll to position [165, 0]
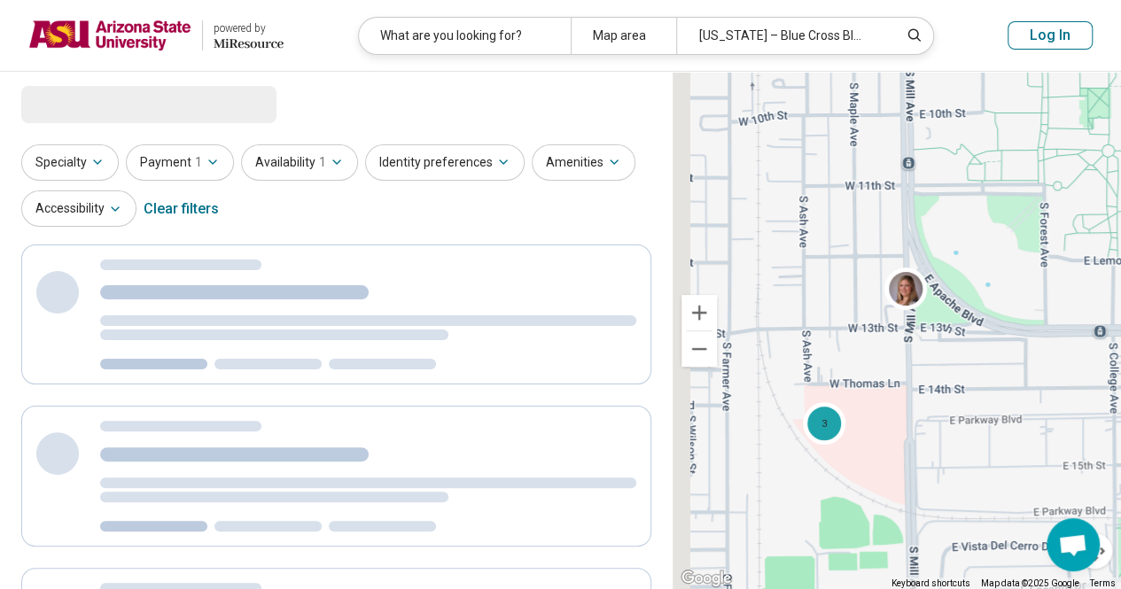
drag, startPoint x: 767, startPoint y: 434, endPoint x: 1024, endPoint y: 445, distance: 257.2
click at [1024, 445] on div "3 2 3" at bounding box center [897, 331] width 448 height 518
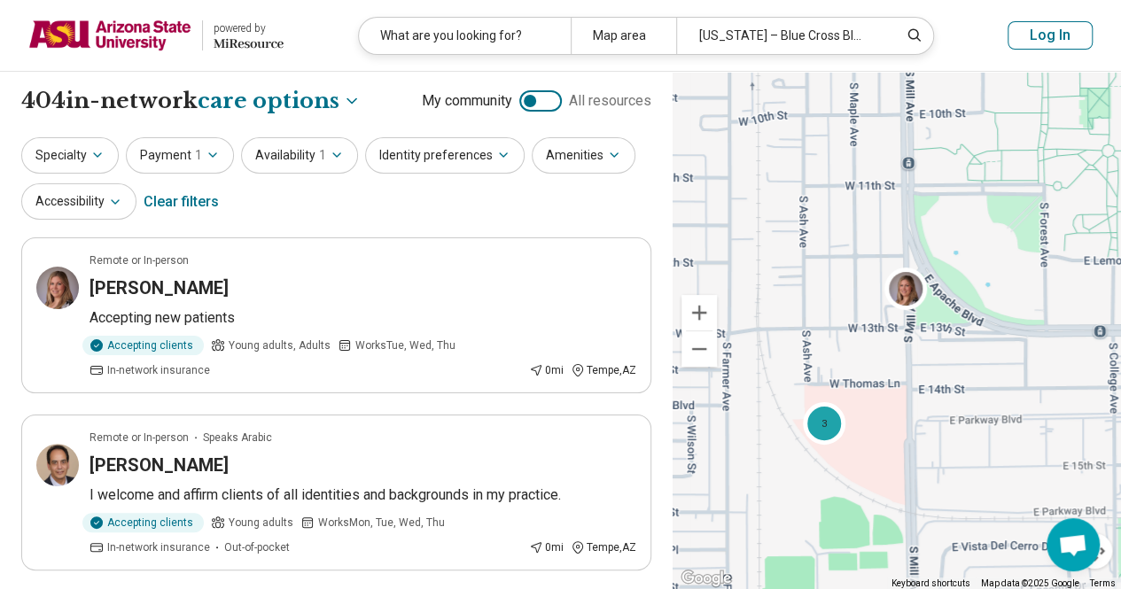
click at [818, 430] on div "3" at bounding box center [824, 422] width 43 height 43
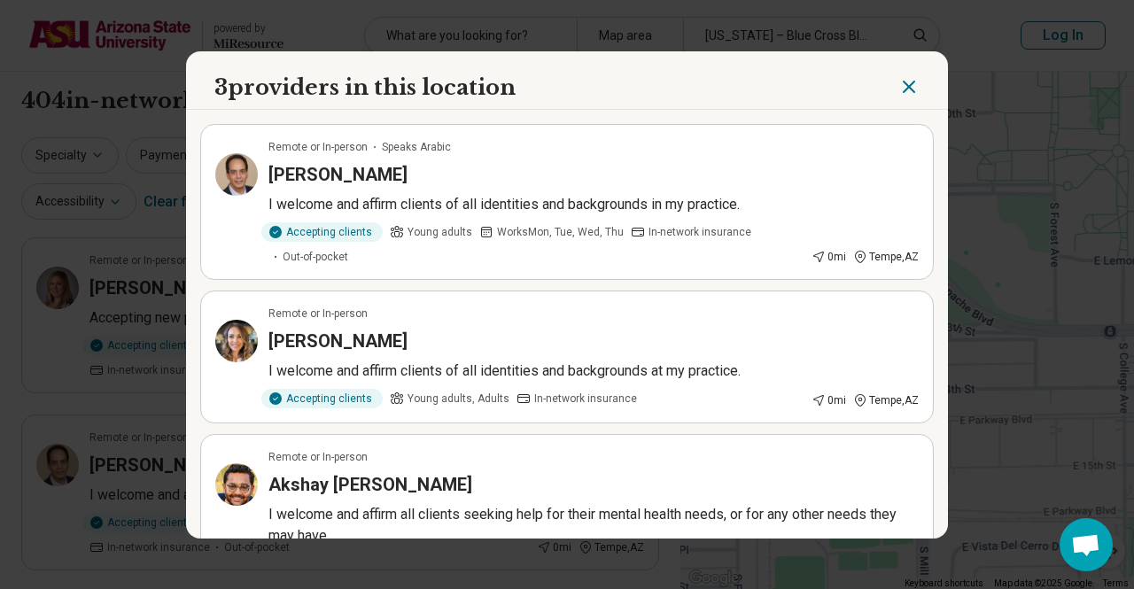
scroll to position [85, 0]
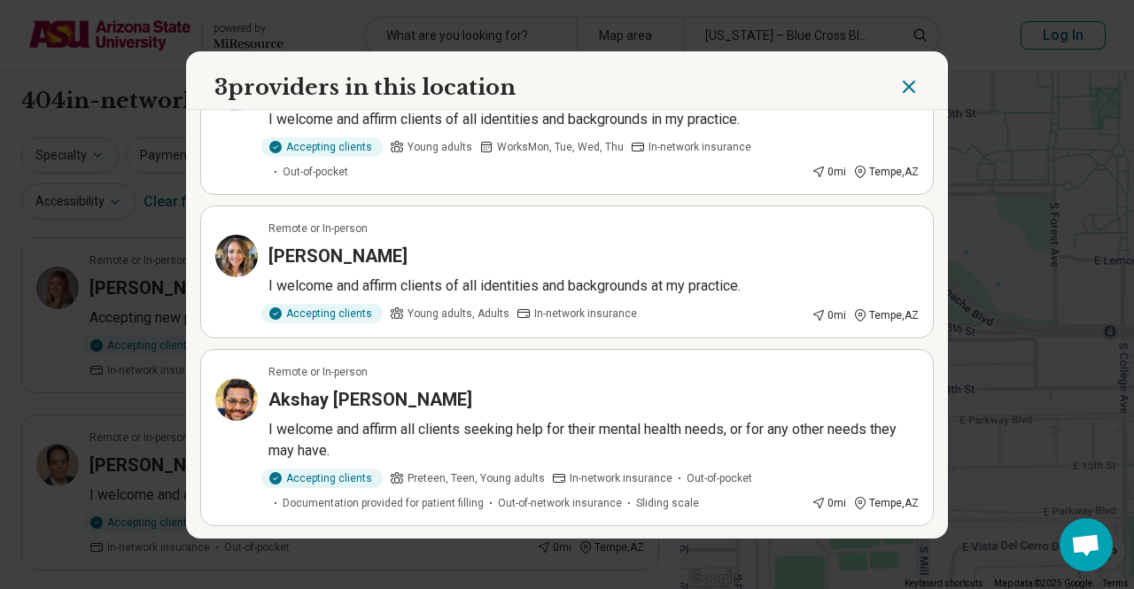
click at [628, 254] on div "[PERSON_NAME]" at bounding box center [594, 256] width 650 height 25
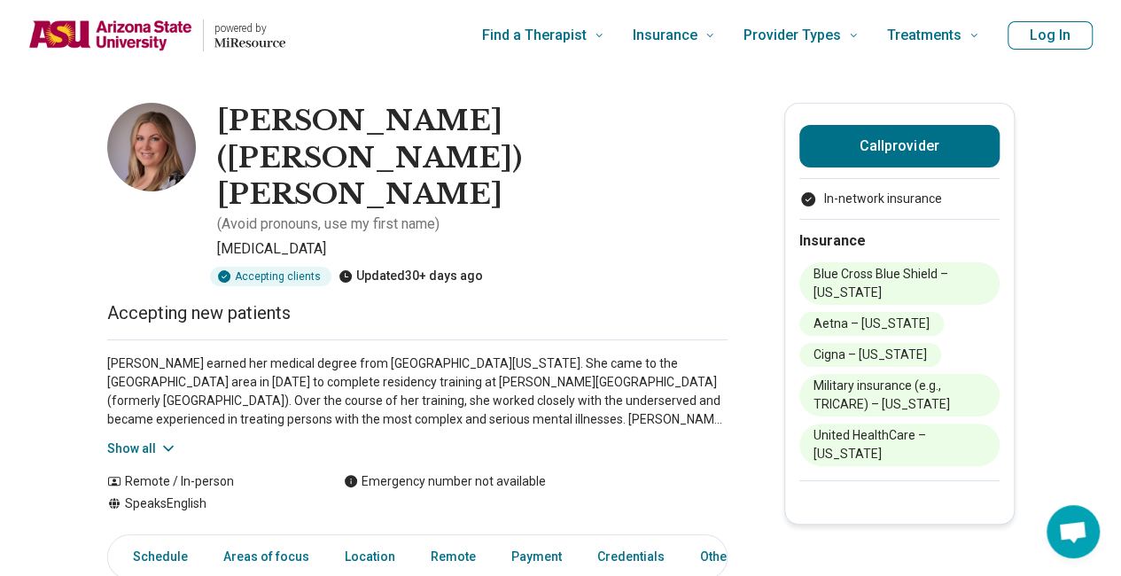
click at [173, 447] on icon at bounding box center [168, 449] width 9 height 4
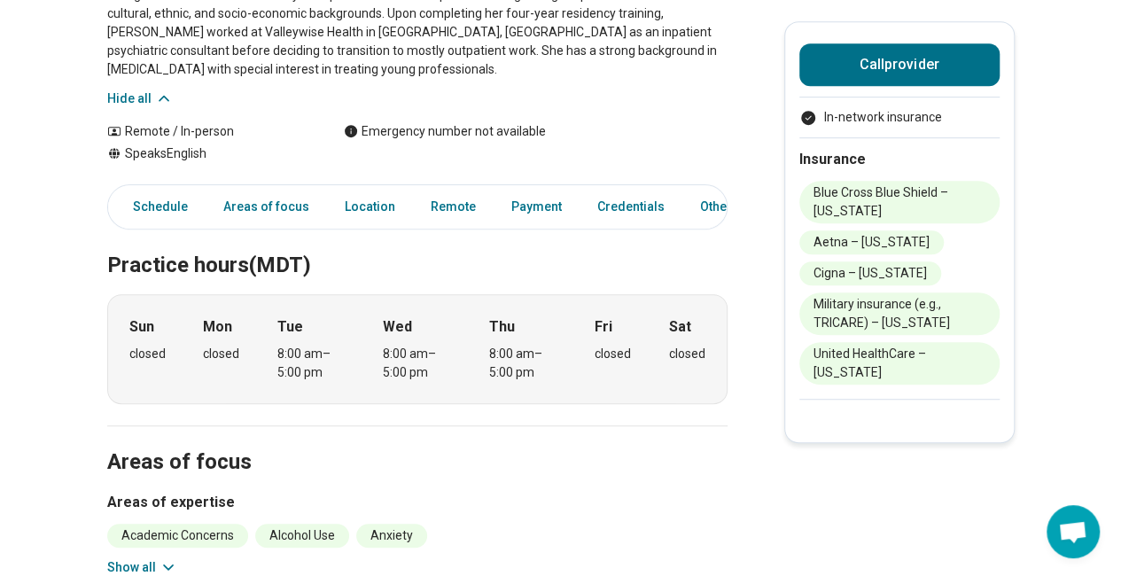
scroll to position [532, 0]
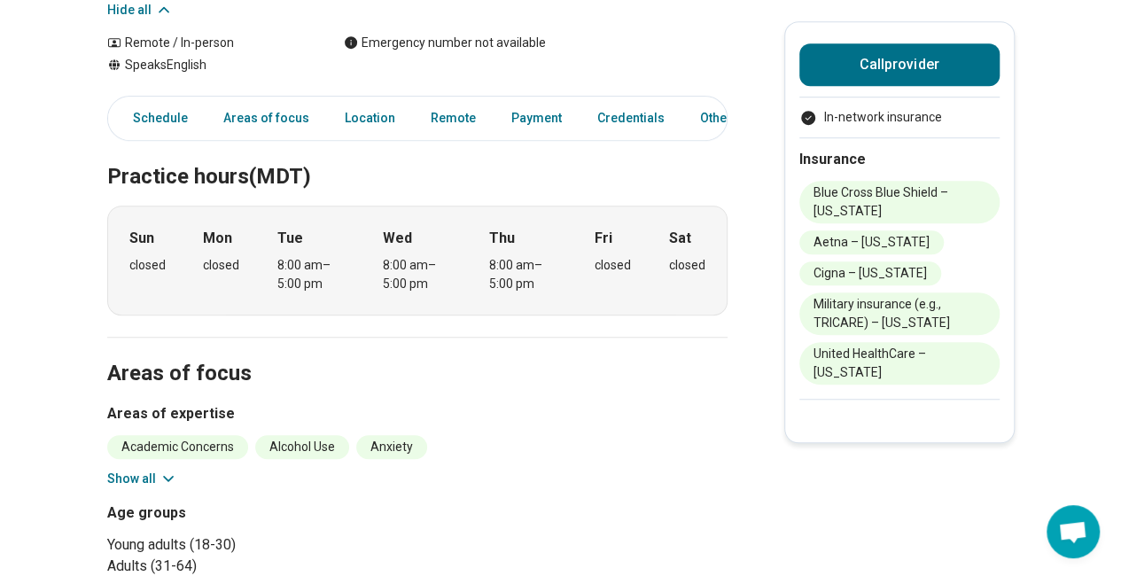
click at [170, 470] on icon at bounding box center [169, 479] width 18 height 18
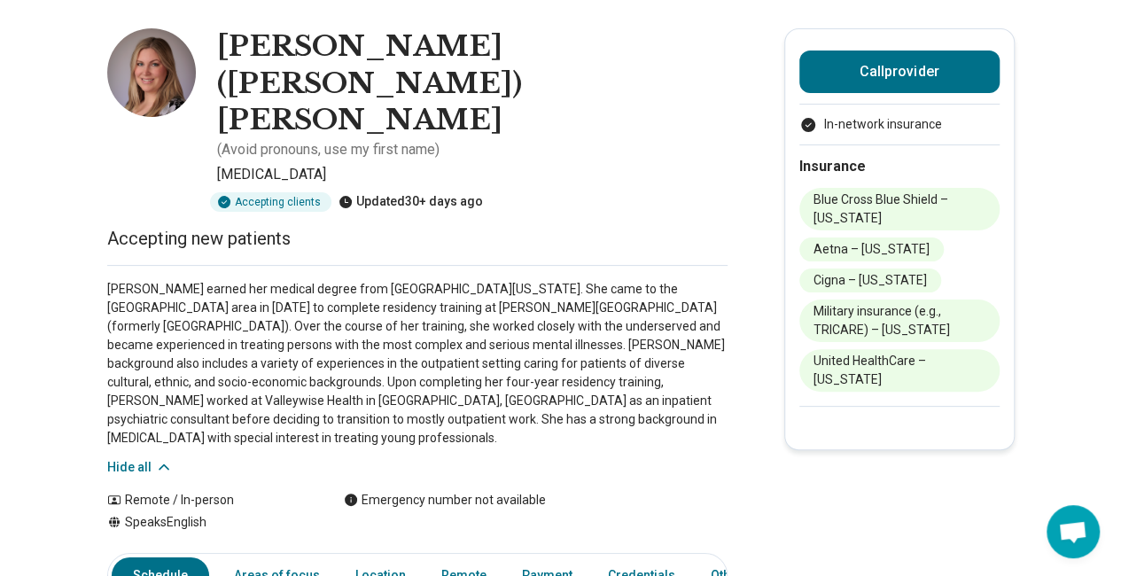
scroll to position [0, 0]
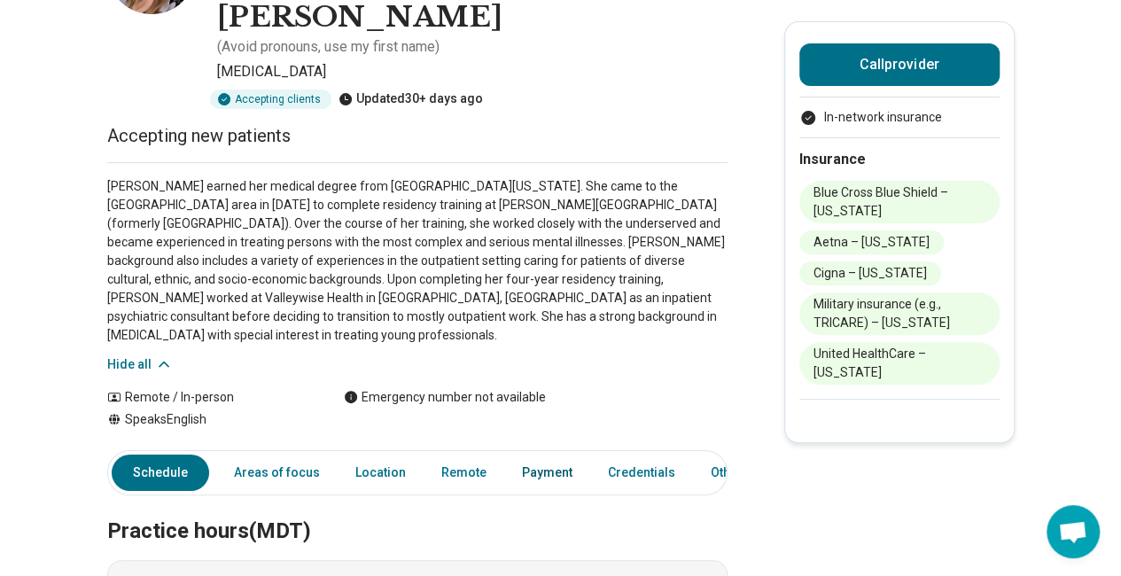
click at [526, 455] on link "Payment" at bounding box center [547, 473] width 72 height 36
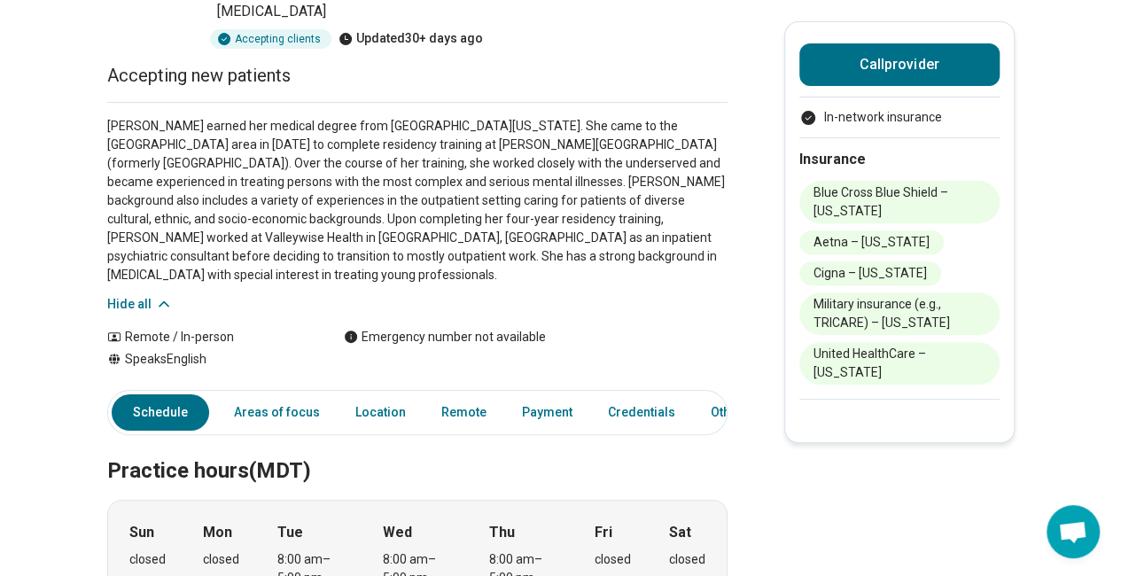
scroll to position [112, 0]
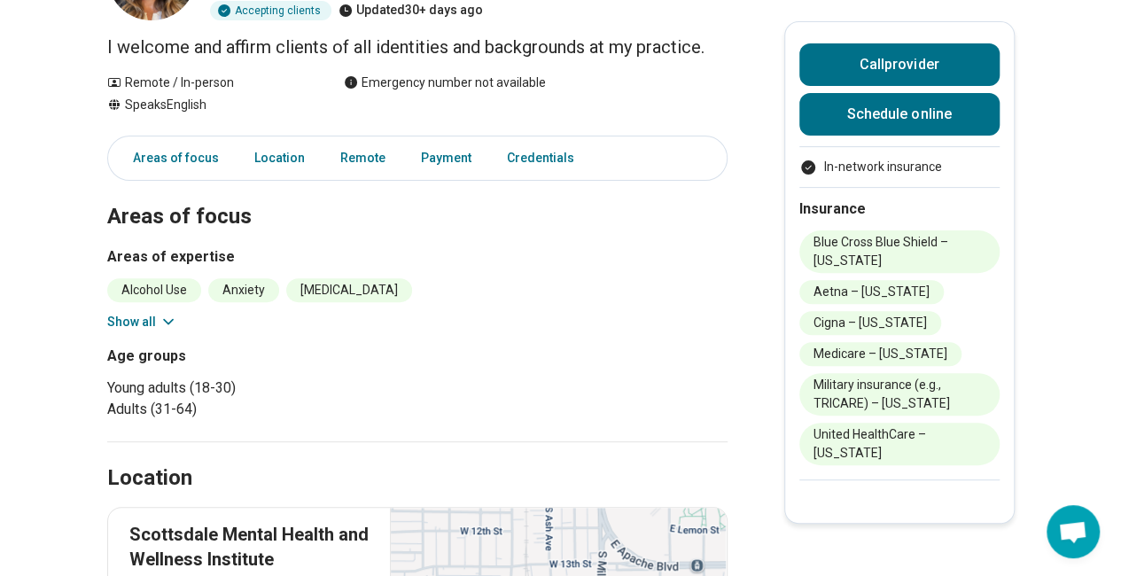
scroll to position [177, 0]
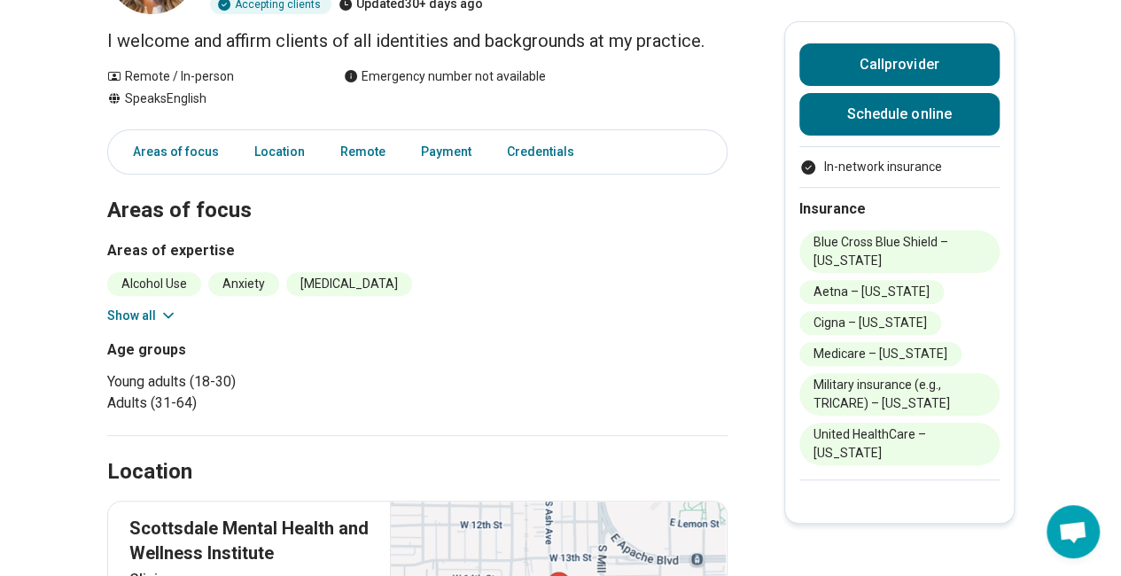
click at [174, 311] on icon at bounding box center [169, 316] width 18 height 18
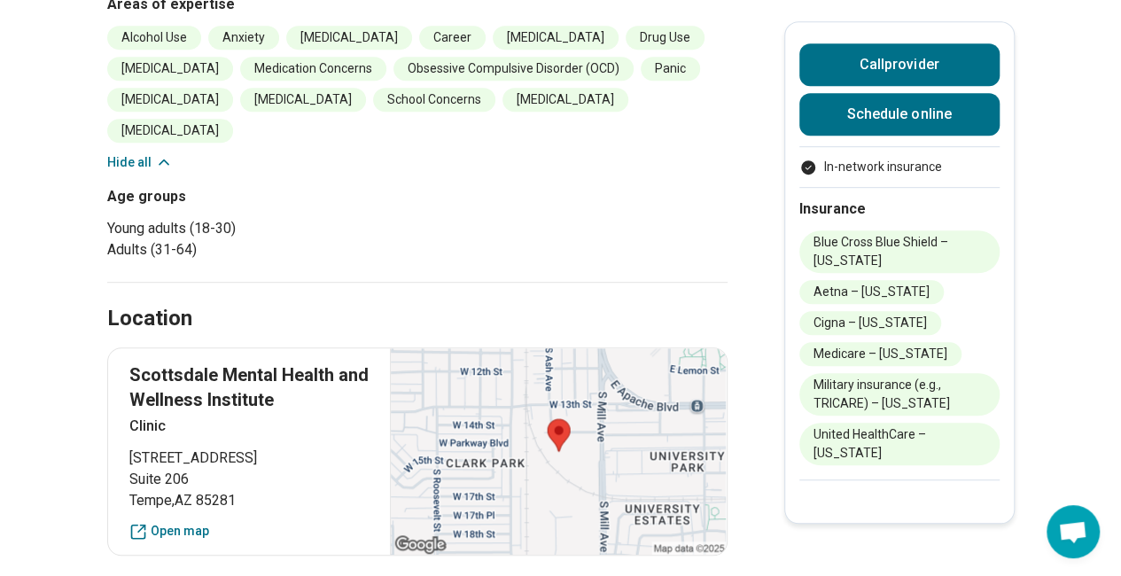
scroll to position [89, 0]
